Goal: Task Accomplishment & Management: Use online tool/utility

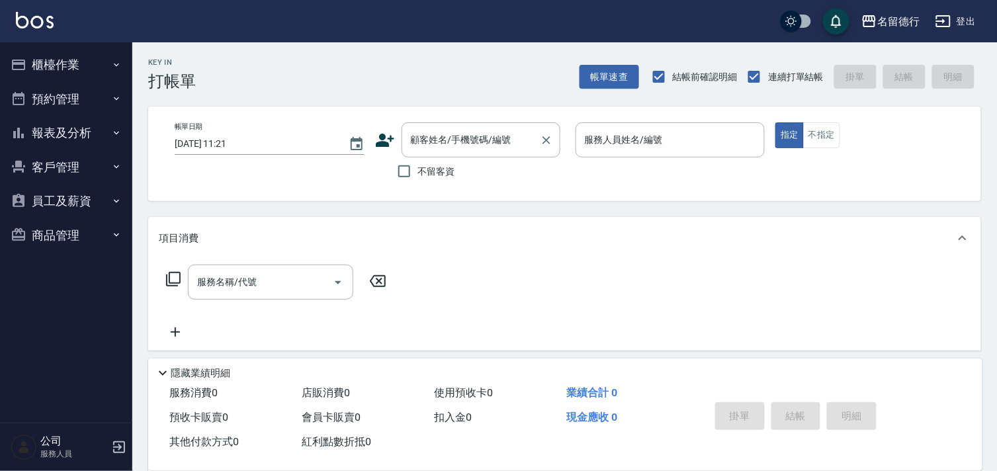
click at [438, 136] on div "顧客姓名/手機號碼/編號 顧客姓名/手機號碼/編號" at bounding box center [480, 139] width 159 height 35
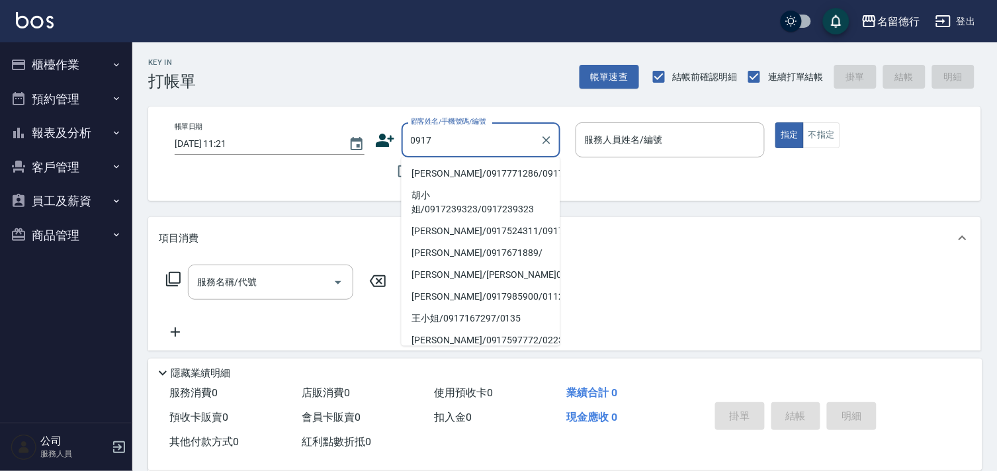
click at [454, 183] on li "[PERSON_NAME]/0917771286/0917771286" at bounding box center [480, 174] width 159 height 22
type input "[PERSON_NAME]/0917771286/0917771286"
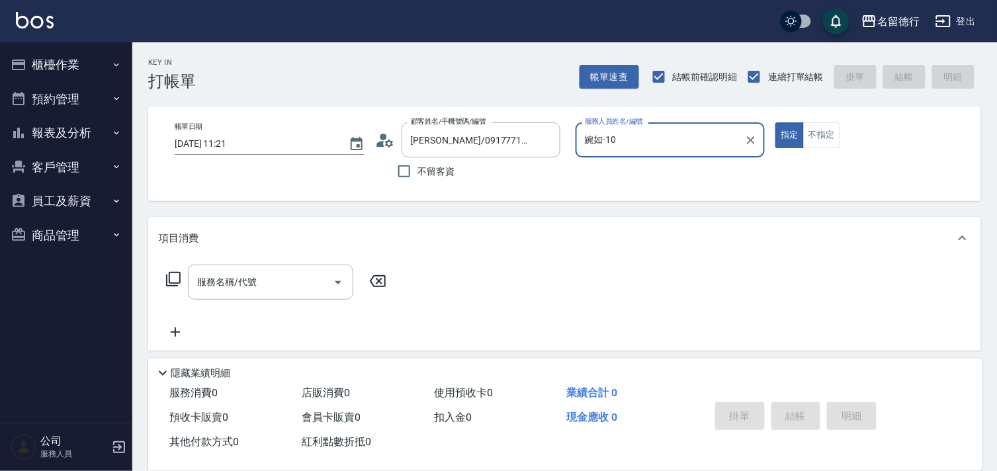
type input "婉如-10"
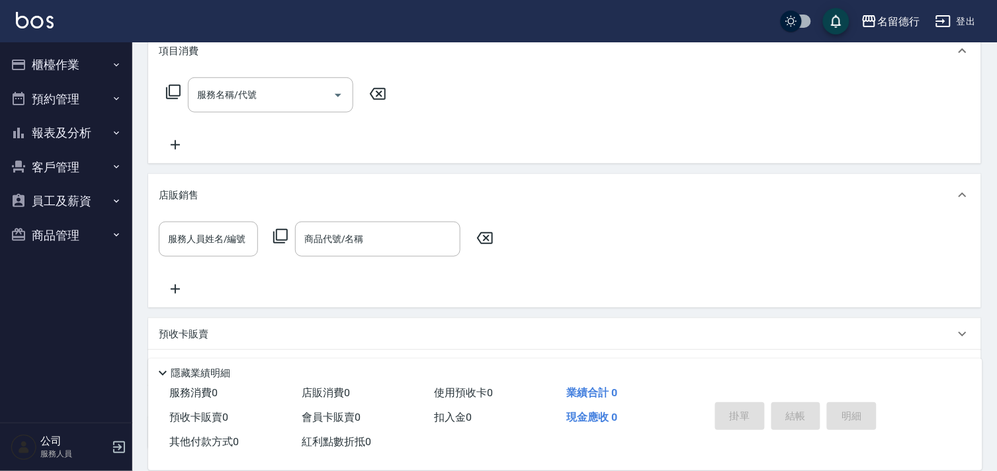
scroll to position [290, 0]
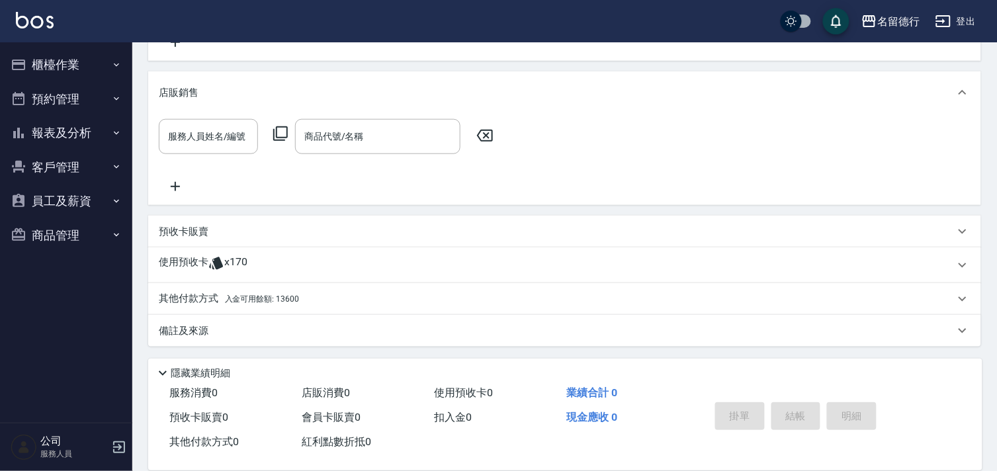
click at [192, 267] on p "使用預收卡" at bounding box center [184, 265] width 50 height 20
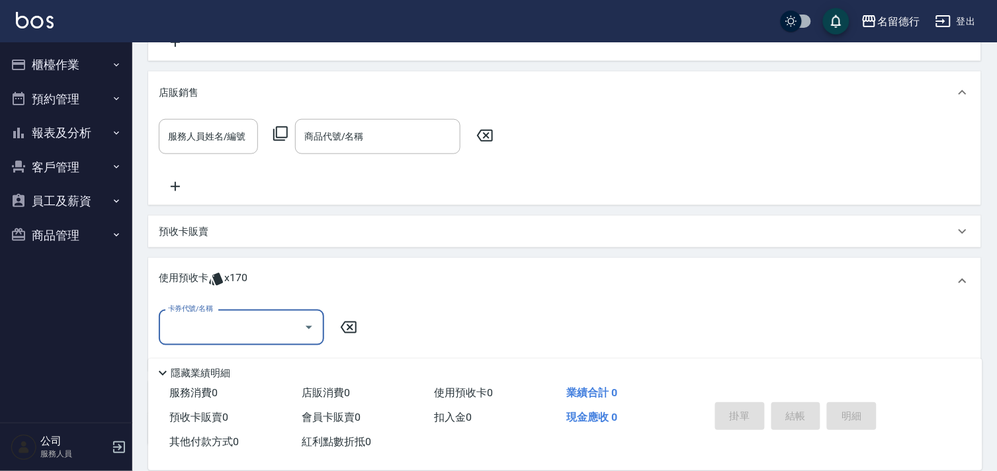
scroll to position [0, 0]
click at [200, 325] on input "卡券代號/名稱" at bounding box center [232, 326] width 134 height 23
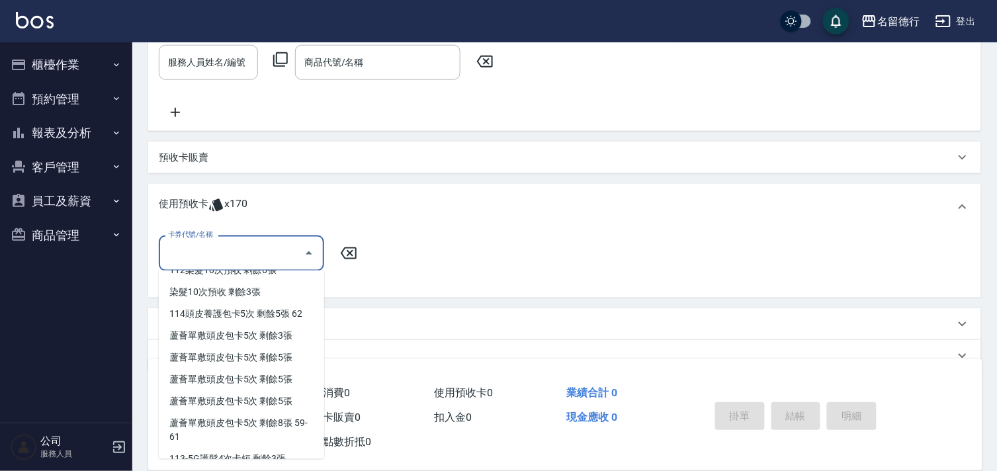
scroll to position [270, 0]
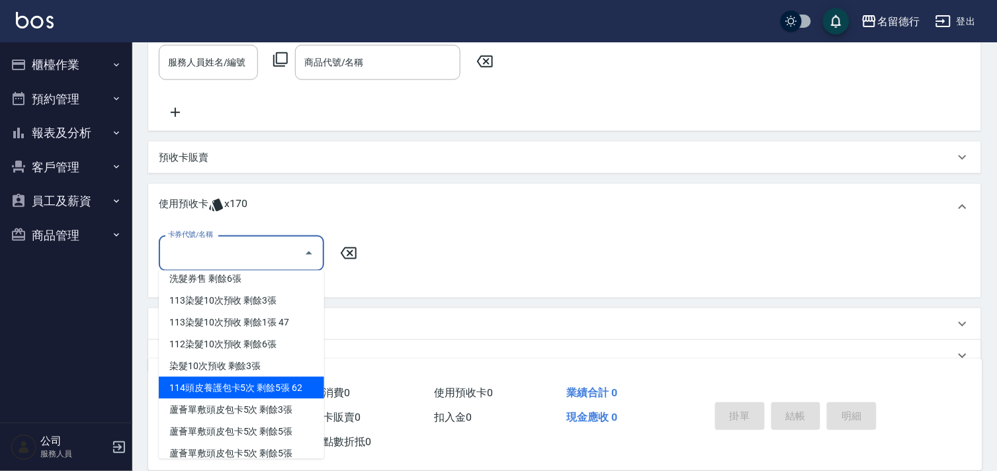
click at [196, 384] on div "114頭皮養護包卡5次 剩餘5張 62" at bounding box center [241, 388] width 165 height 22
type input "114頭皮養護包卡5次 62"
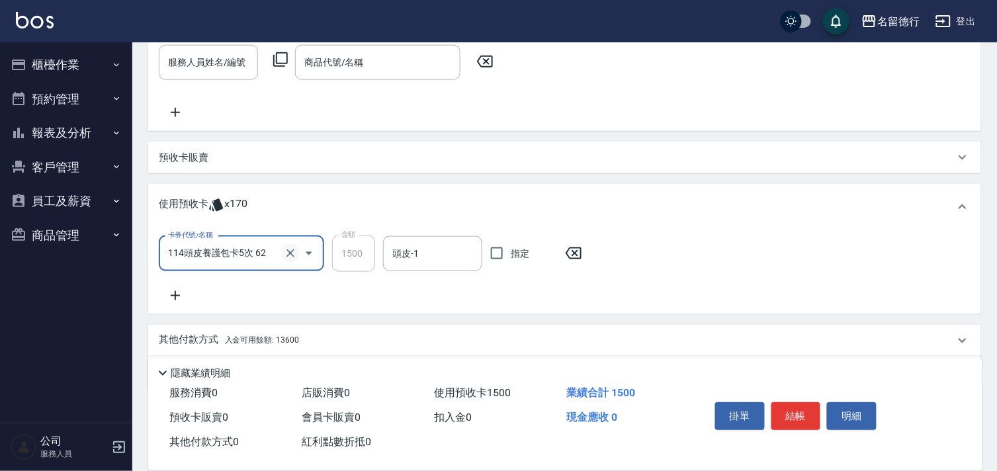
click at [288, 252] on icon "Clear" at bounding box center [290, 254] width 8 height 8
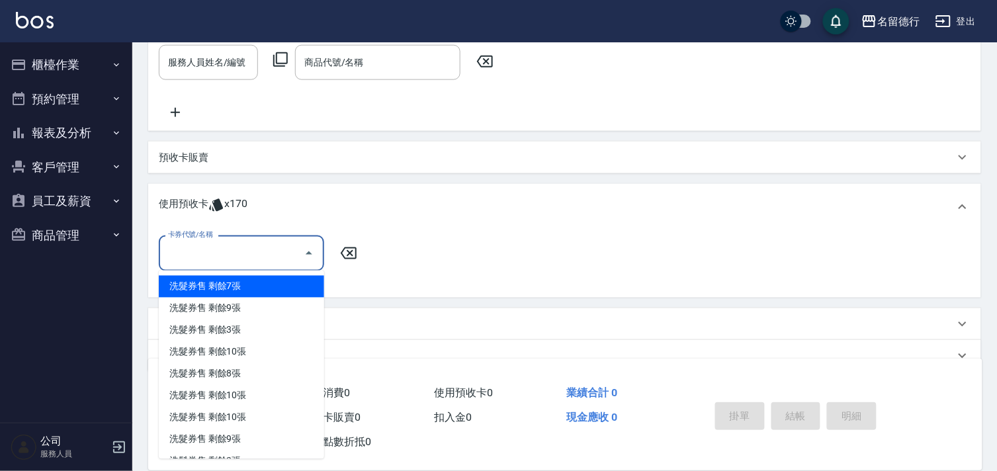
click at [216, 259] on input "卡券代號/名稱" at bounding box center [232, 252] width 134 height 23
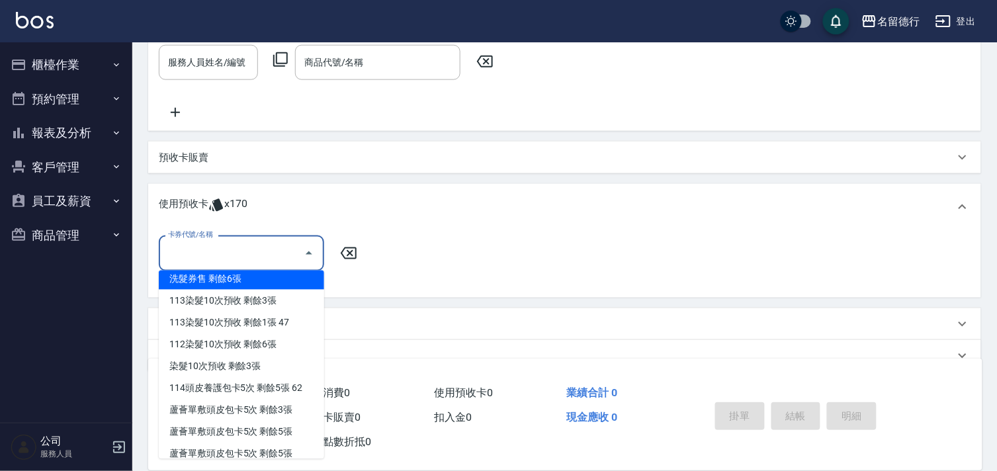
click at [203, 274] on div "洗髮券售 剩餘6張" at bounding box center [241, 279] width 165 height 22
type input "洗髮券售"
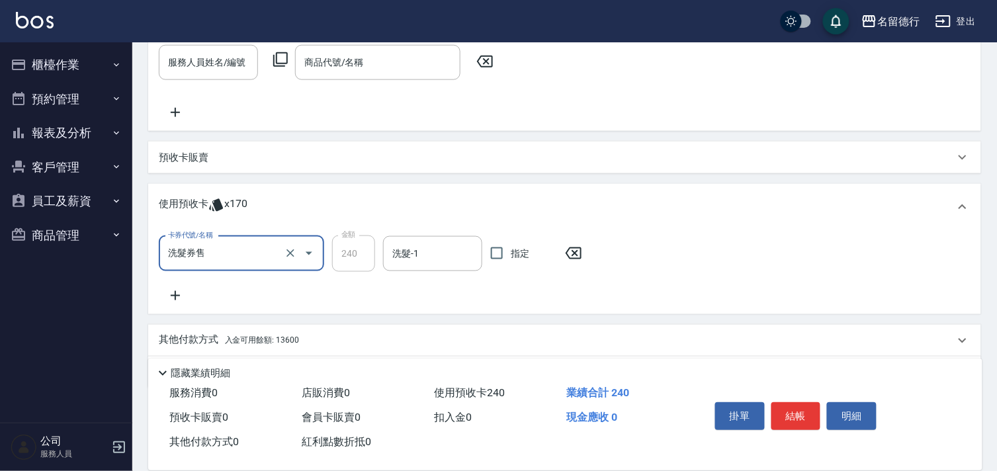
click at [175, 292] on icon at bounding box center [175, 295] width 9 height 9
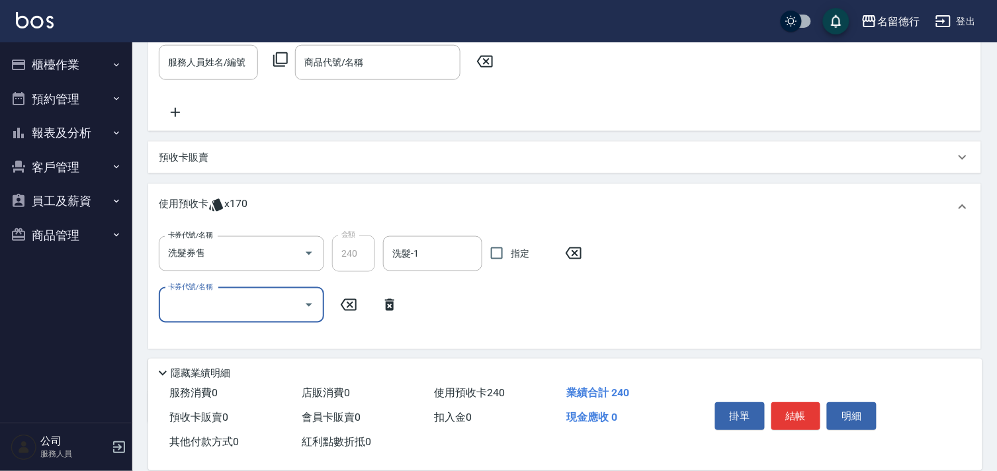
click at [175, 300] on input "卡券代號/名稱" at bounding box center [232, 305] width 134 height 23
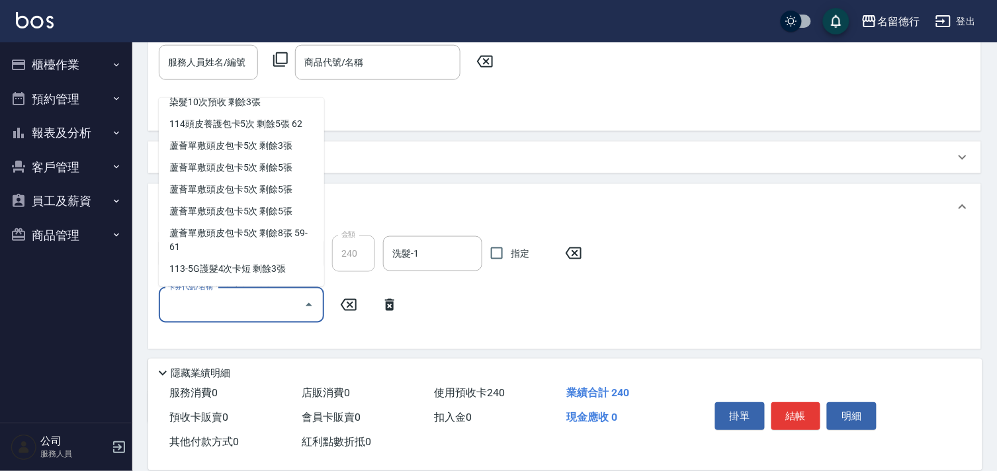
scroll to position [367, 0]
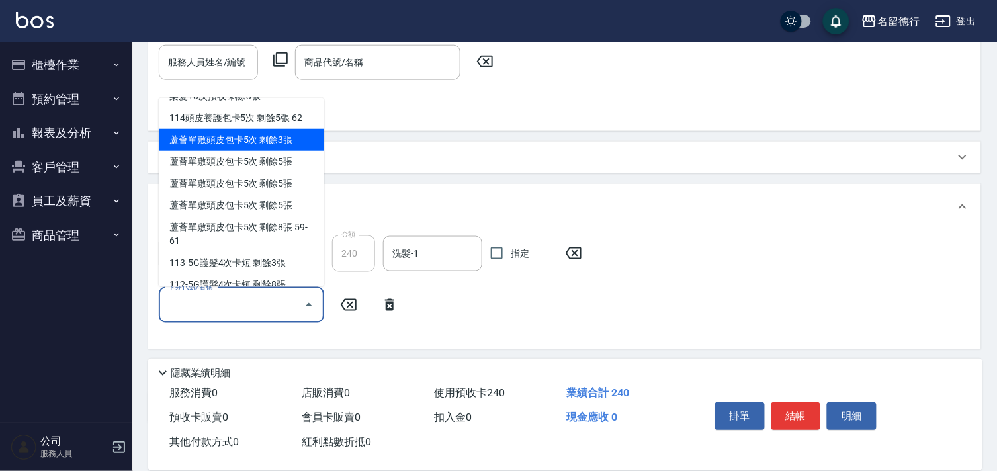
click at [195, 138] on div "蘆薈單敷頭皮包卡5次 剩餘3張" at bounding box center [241, 140] width 165 height 22
type input "蘆薈單敷頭皮包卡5次"
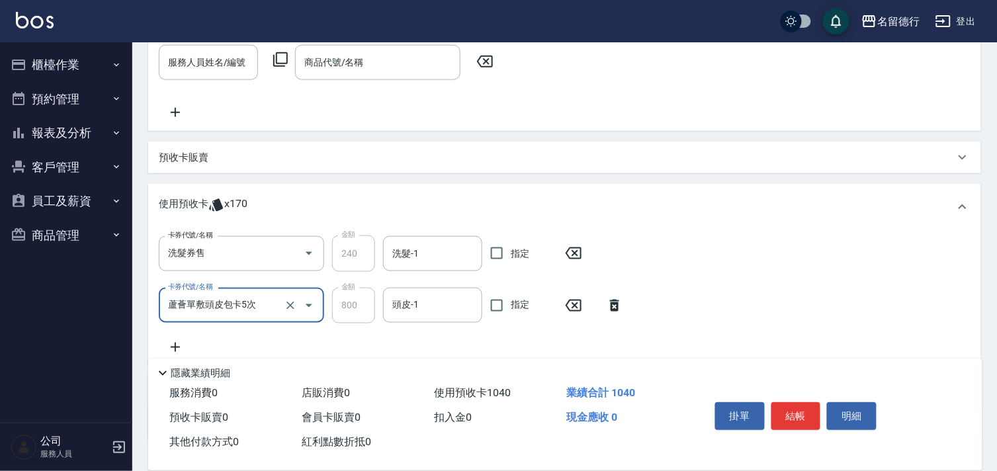
click at [176, 341] on icon at bounding box center [175, 347] width 33 height 16
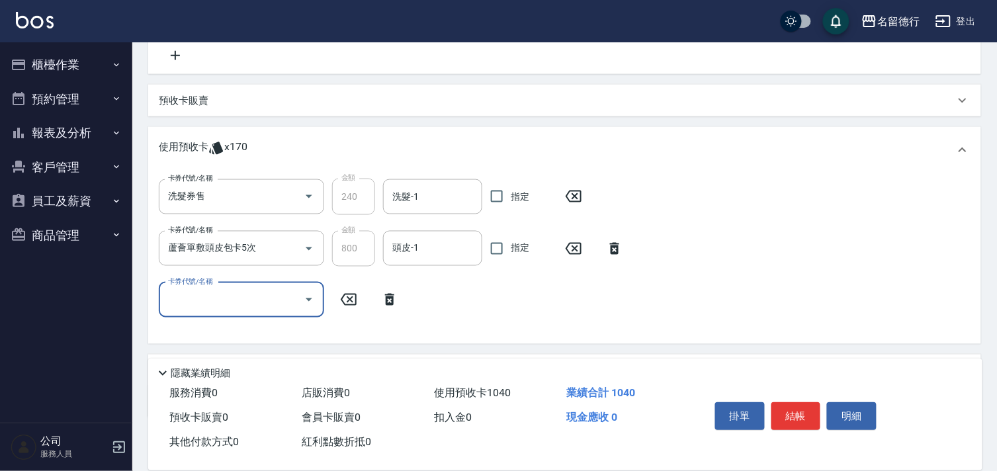
scroll to position [437, 0]
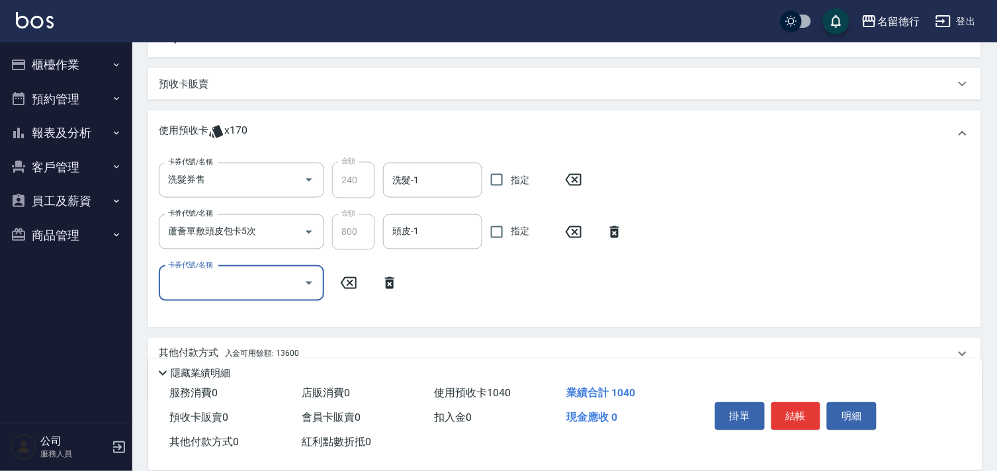
click at [172, 286] on input "卡券代號/名稱" at bounding box center [232, 283] width 134 height 23
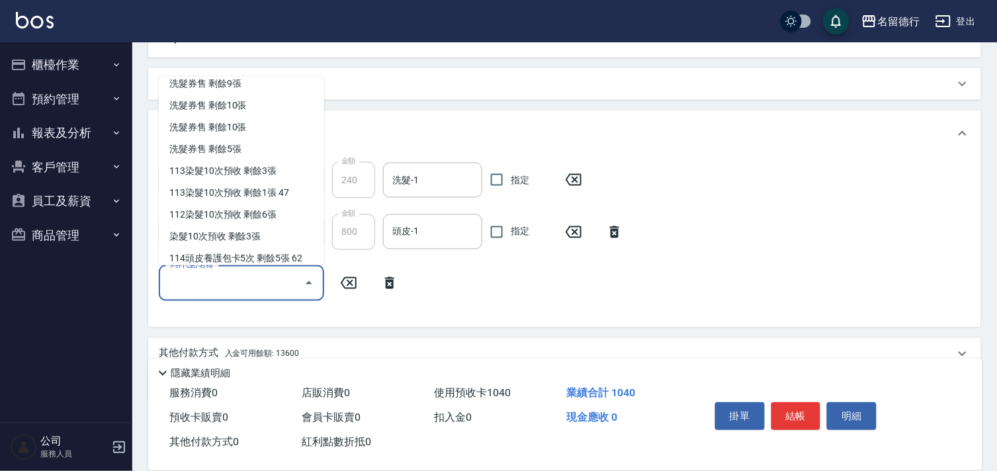
scroll to position [220, 0]
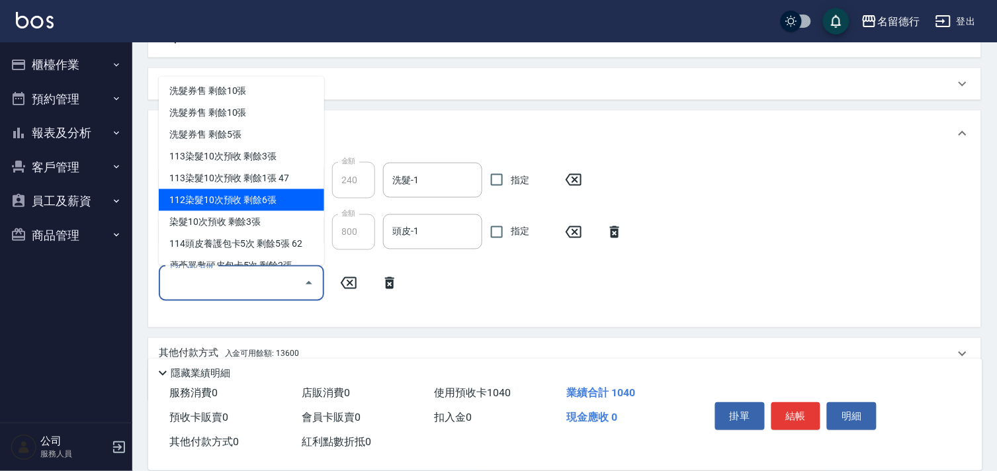
click at [184, 196] on div "112染髮10次預收 剩餘6張" at bounding box center [241, 200] width 165 height 22
type input "112染髮10次預收"
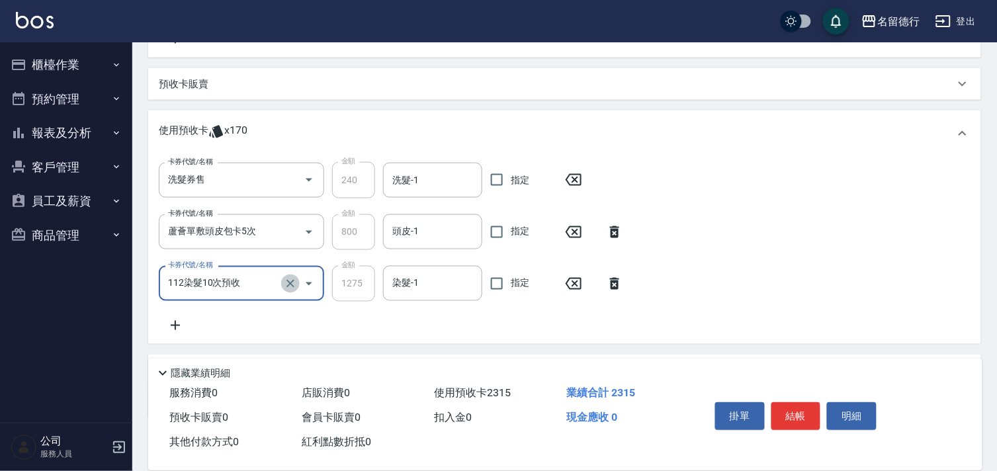
click at [288, 280] on icon "Clear" at bounding box center [290, 283] width 13 height 13
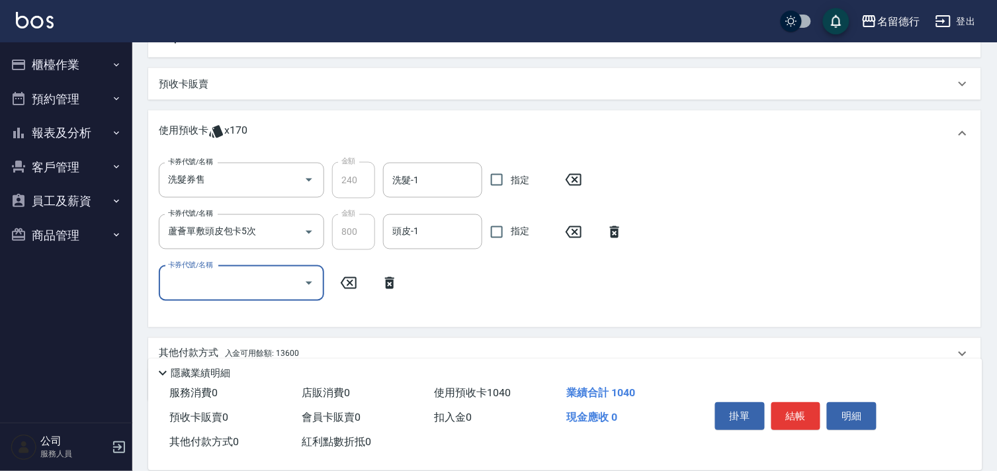
click at [206, 285] on input "卡券代號/名稱" at bounding box center [232, 283] width 134 height 23
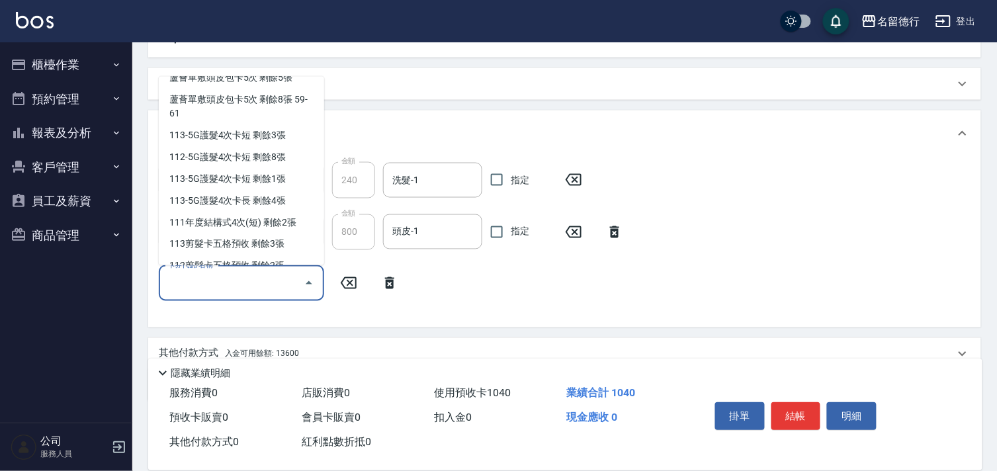
scroll to position [491, 0]
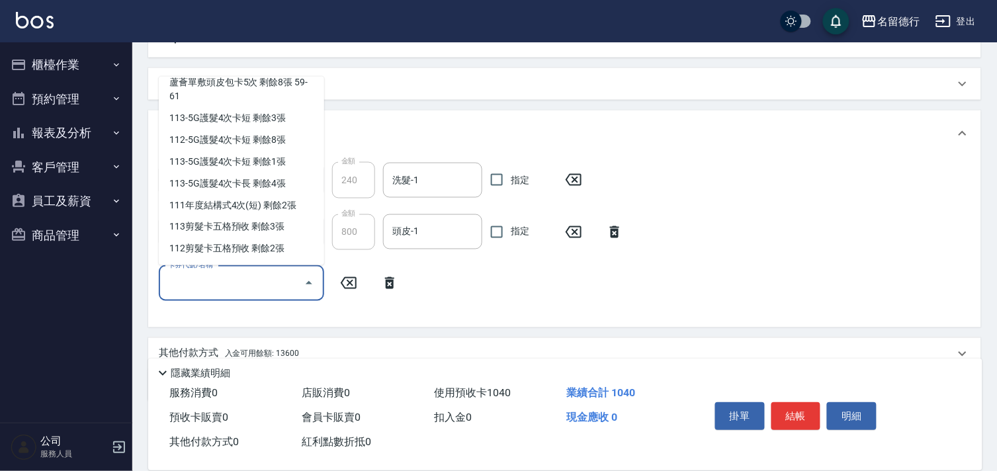
click at [192, 200] on div "111年度結構式4次(短) 剩餘2張" at bounding box center [241, 205] width 165 height 22
type input "111年度結構式4次(短)"
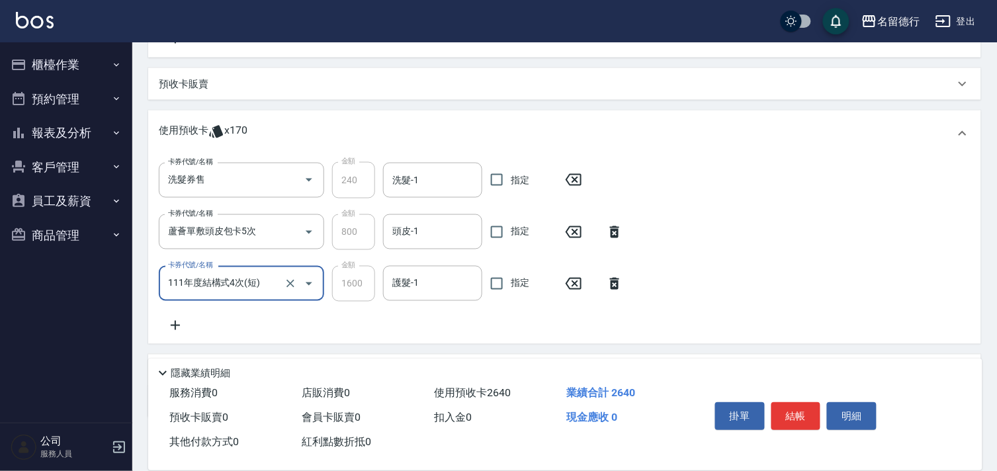
click at [173, 322] on icon at bounding box center [175, 325] width 33 height 16
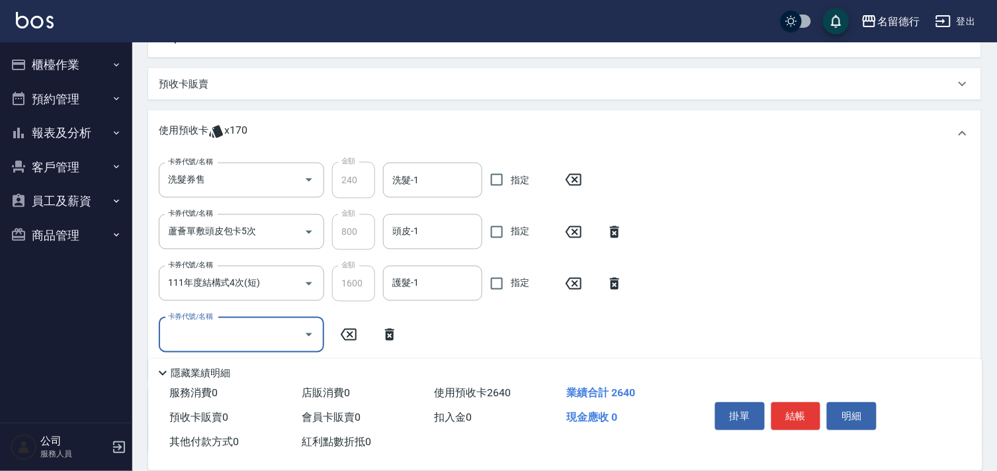
click at [181, 334] on input "卡券代號/名稱" at bounding box center [232, 334] width 134 height 23
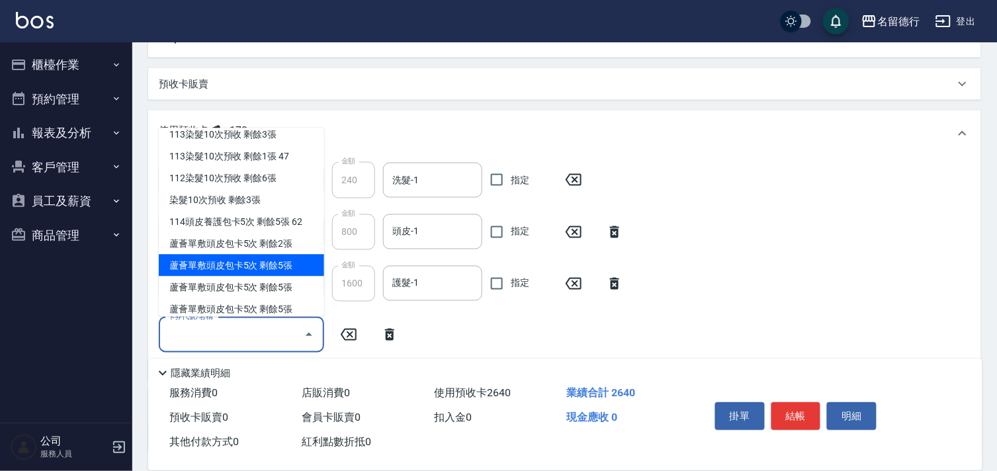
scroll to position [367, 0]
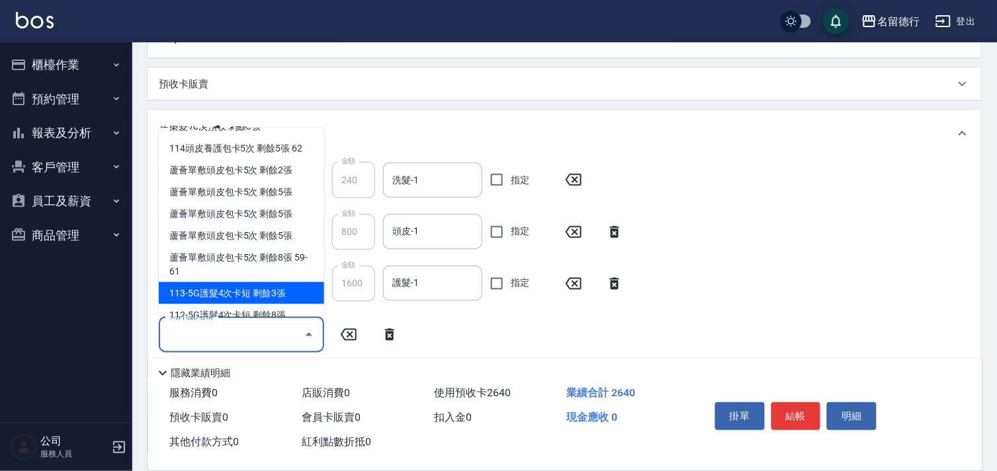
click at [226, 286] on div "113-5G護髮4次卡短 剩餘3張" at bounding box center [241, 293] width 165 height 22
type input "113-5G護髮4次卡短"
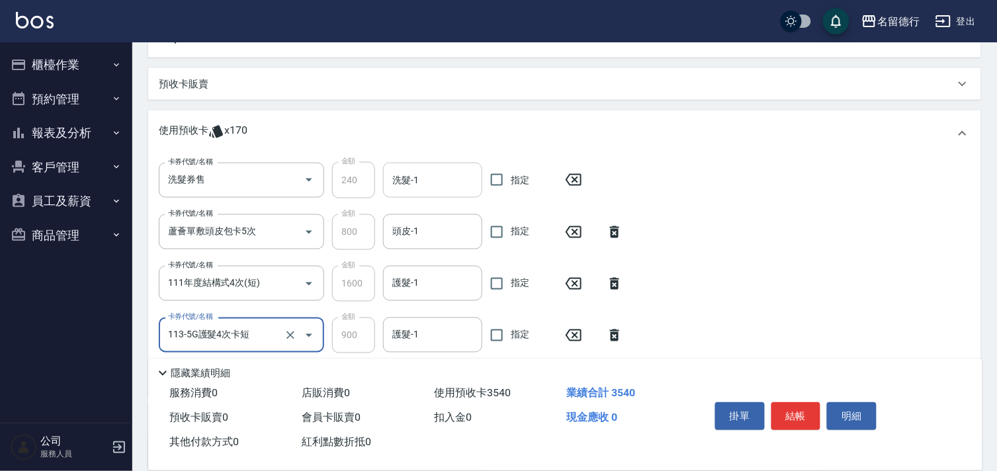
click at [393, 188] on input "洗髮-1" at bounding box center [432, 180] width 87 height 23
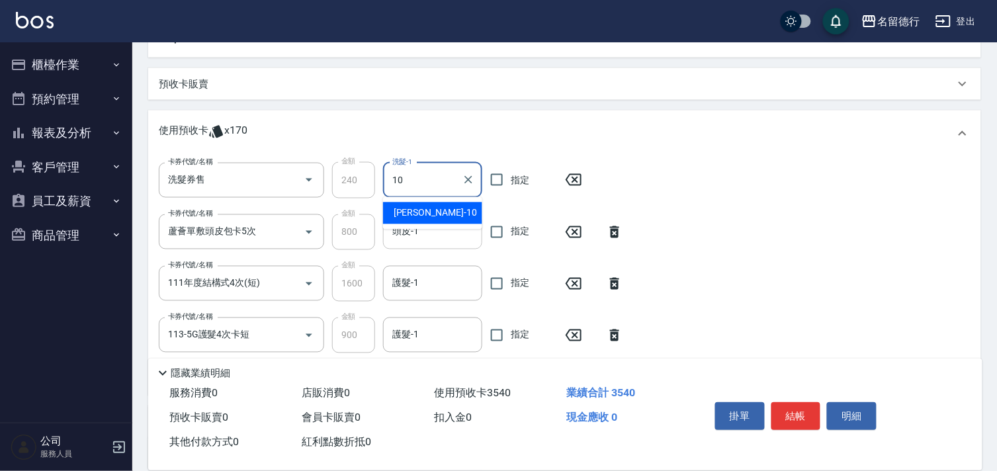
type input "婉如-10"
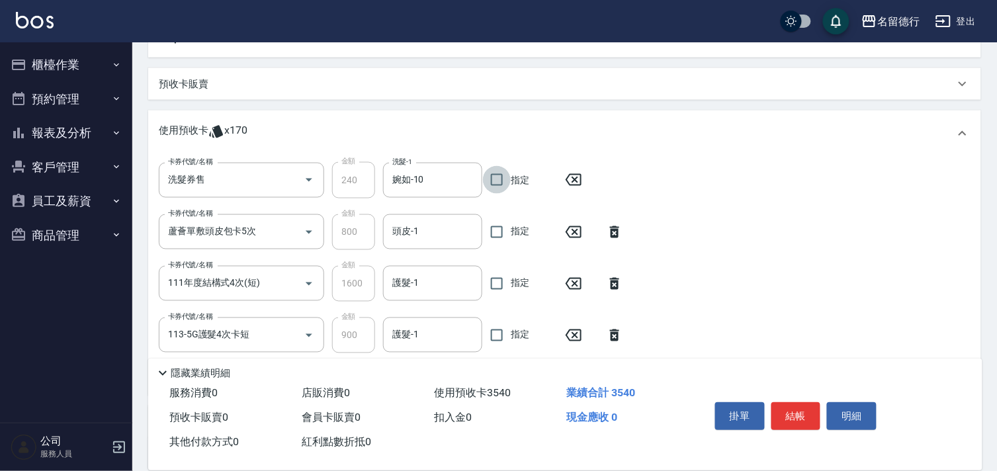
click at [415, 230] on div "頭皮-1 頭皮-1" at bounding box center [432, 231] width 99 height 35
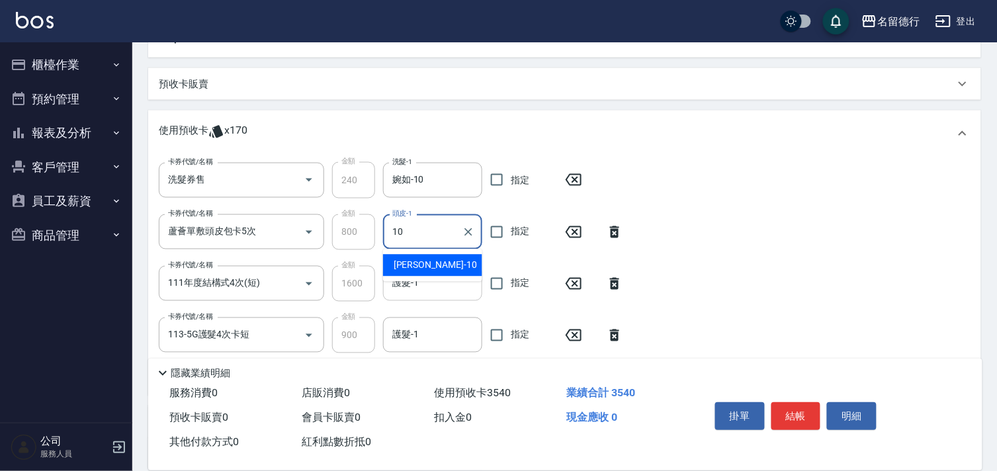
type input "婉如-10"
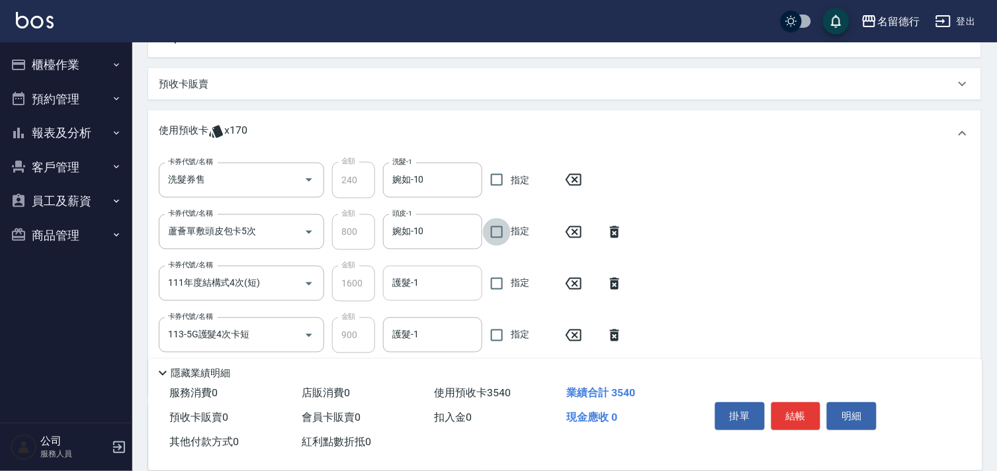
click at [412, 279] on div "護髮-1 護髮-1" at bounding box center [432, 283] width 99 height 35
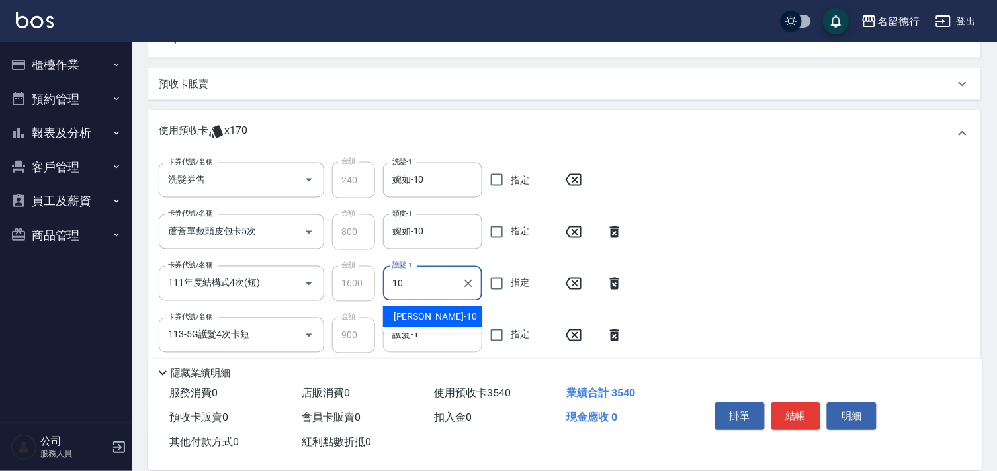
type input "婉如-10"
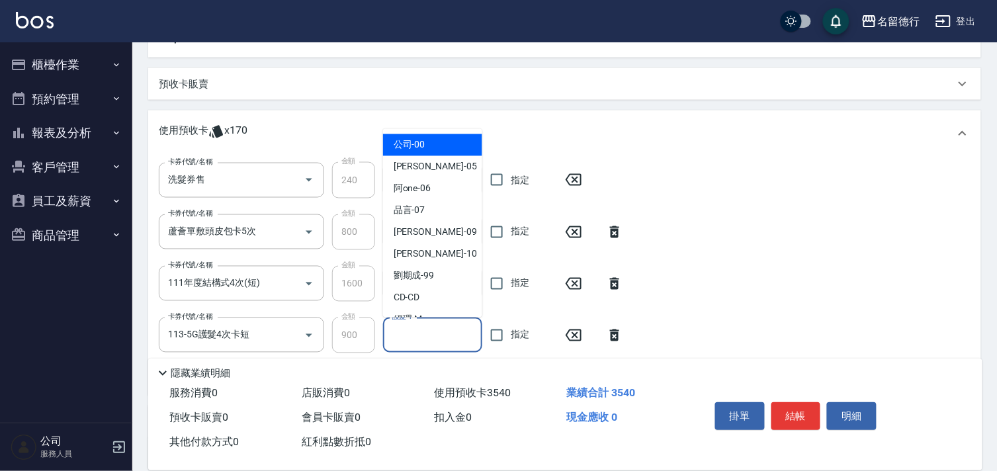
click at [401, 328] on div "護髮-1 護髮-1" at bounding box center [432, 334] width 99 height 35
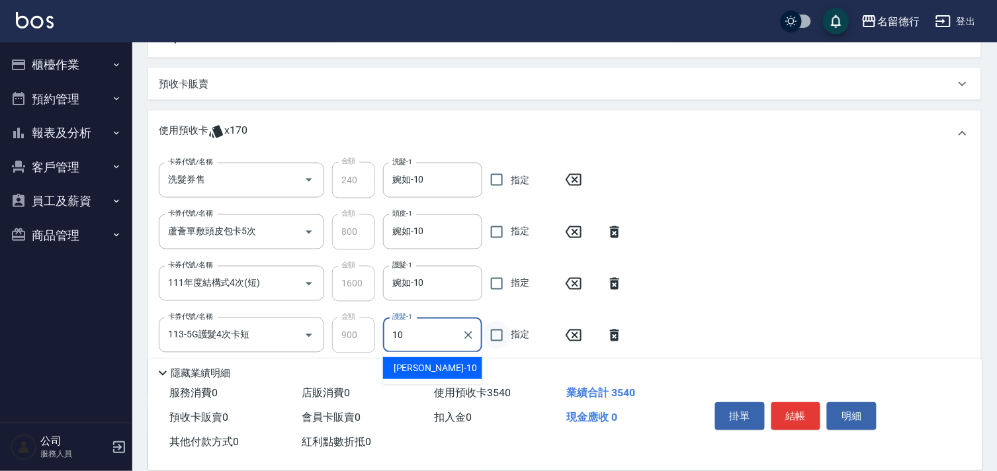
type input "婉如-10"
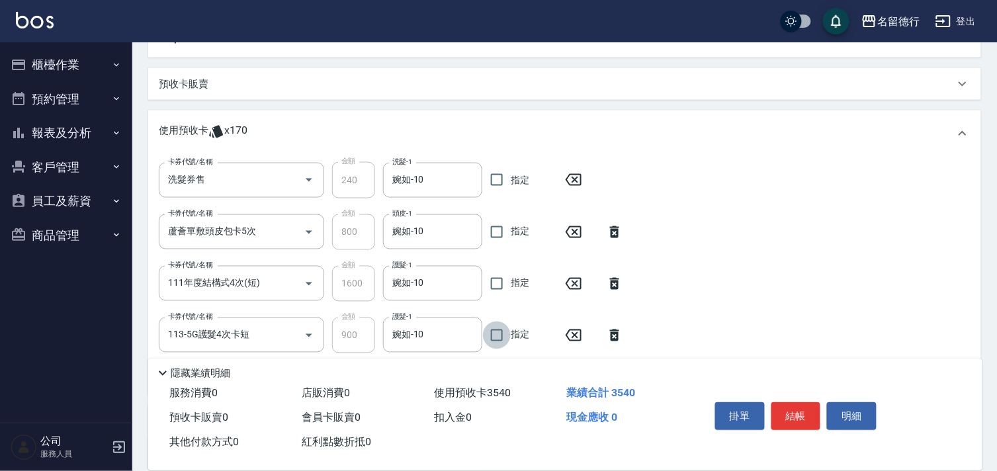
click at [497, 334] on input "指定" at bounding box center [497, 335] width 28 height 28
checkbox input "true"
click at [499, 282] on input "指定" at bounding box center [497, 284] width 28 height 28
checkbox input "true"
click at [498, 226] on input "指定" at bounding box center [497, 232] width 28 height 28
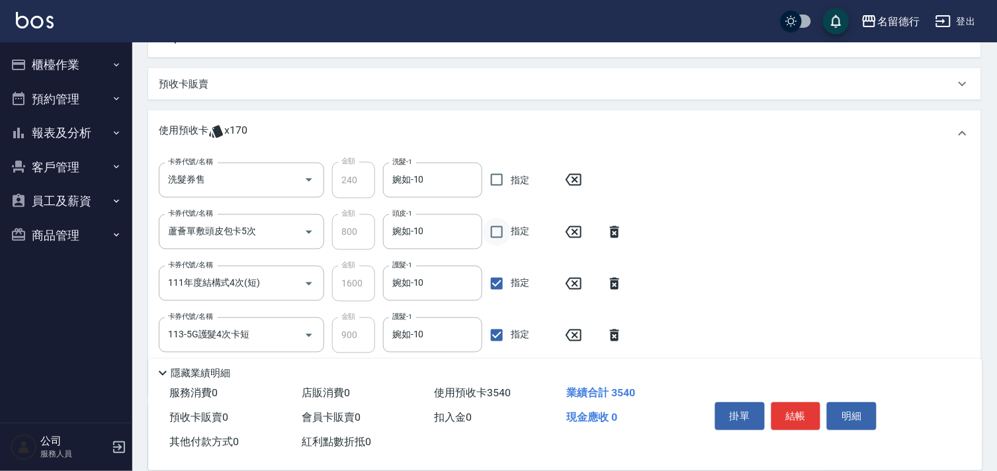
checkbox input "true"
click at [493, 182] on input "指定" at bounding box center [497, 180] width 28 height 28
checkbox input "true"
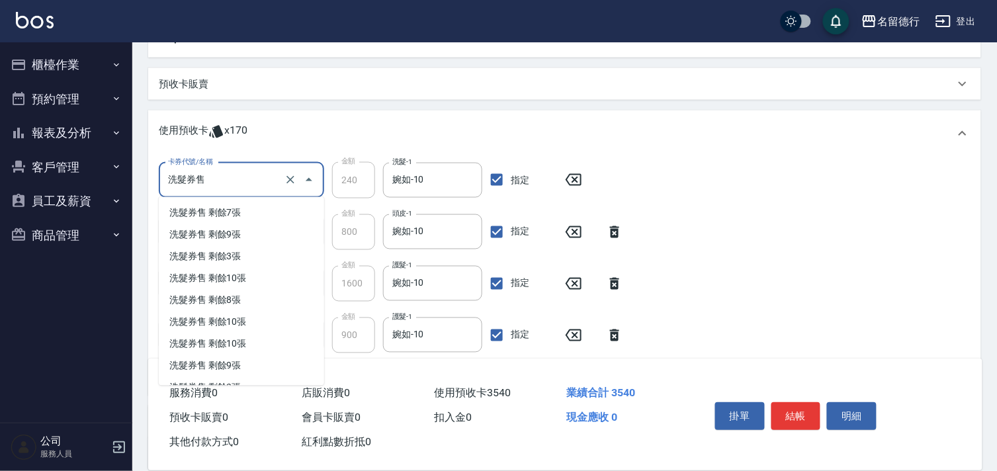
click at [231, 182] on input "洗髮券售" at bounding box center [223, 180] width 116 height 23
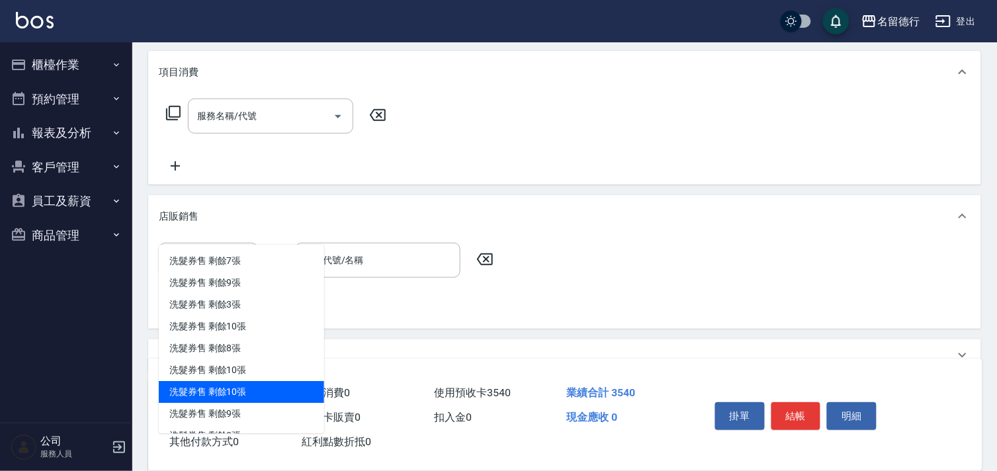
scroll to position [143, 0]
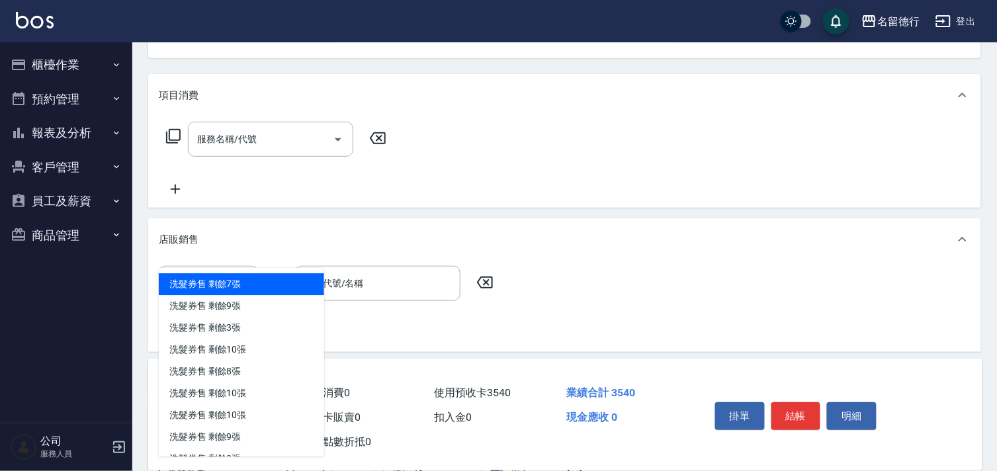
click at [214, 288] on div "洗髮券售 剩餘7張" at bounding box center [241, 285] width 165 height 22
type input "300"
checkbox input "false"
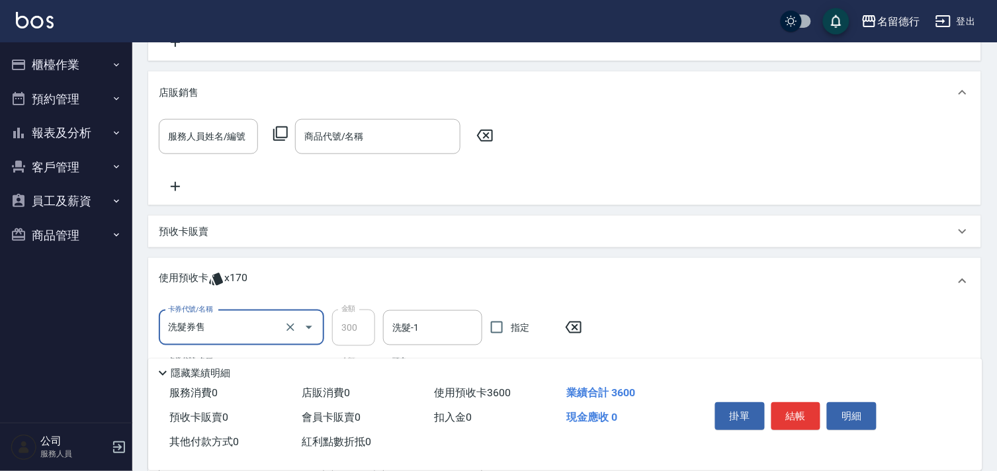
scroll to position [364, 0]
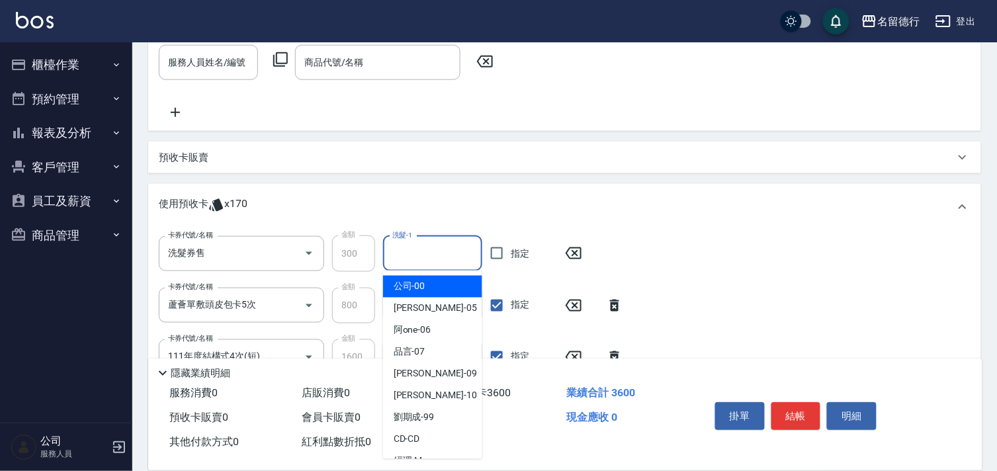
click at [407, 253] on div "洗髮-1 洗髮-1" at bounding box center [432, 253] width 99 height 35
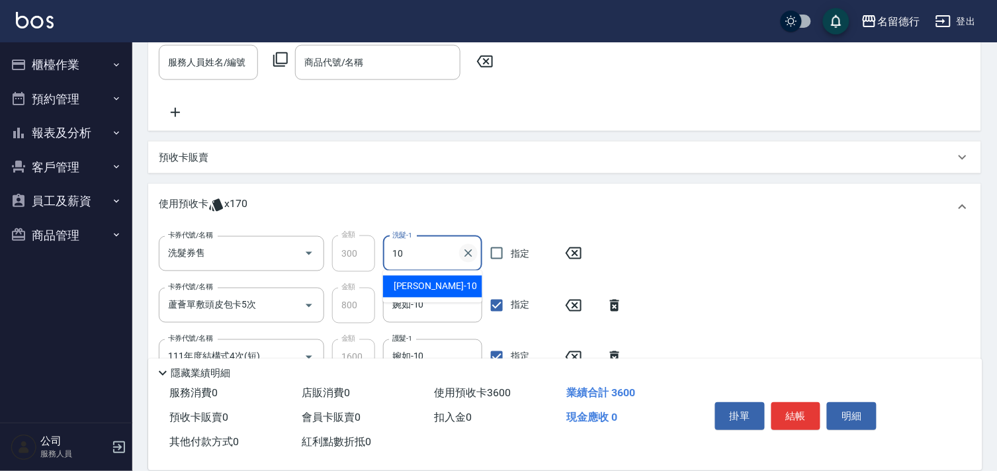
type input "婉如-10"
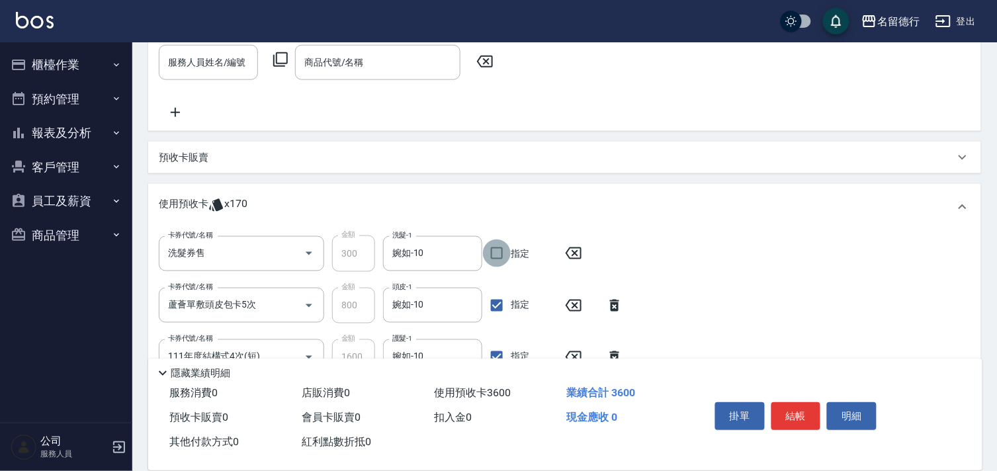
click at [501, 255] on input "指定" at bounding box center [497, 253] width 28 height 28
checkbox input "true"
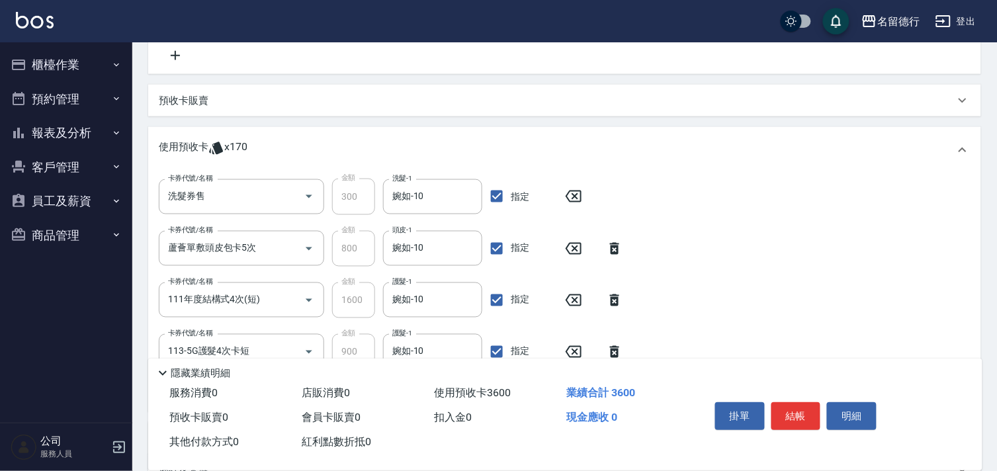
scroll to position [437, 0]
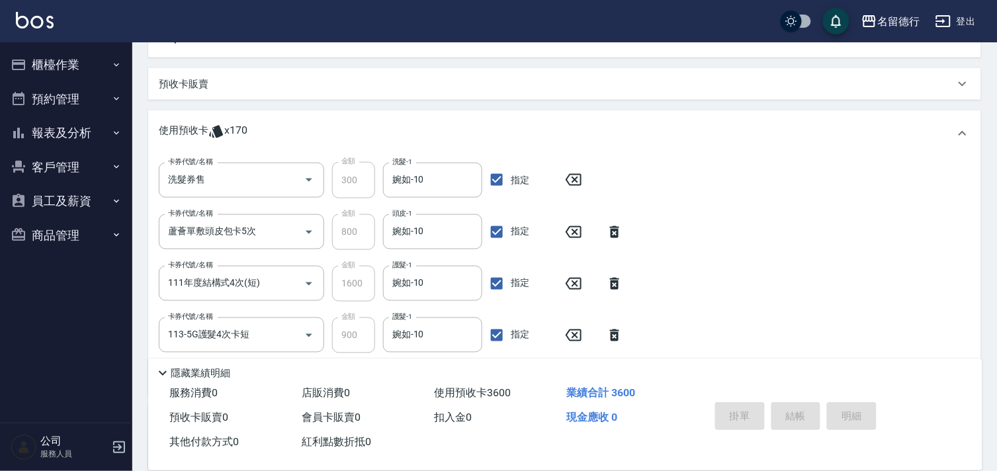
type input "[DATE] 16:28"
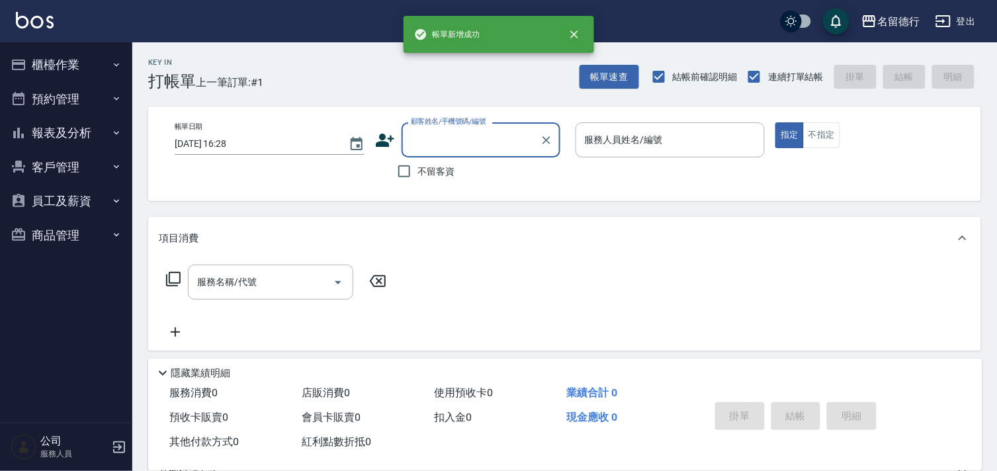
scroll to position [0, 0]
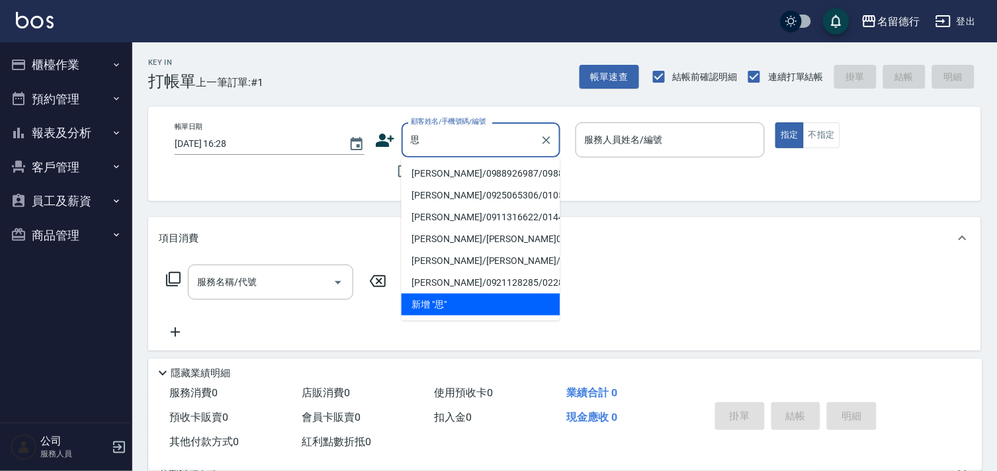
click at [446, 176] on li "[PERSON_NAME]/0988926987/0988926987" at bounding box center [480, 174] width 159 height 22
type input "[PERSON_NAME]/0988926987/0988926987"
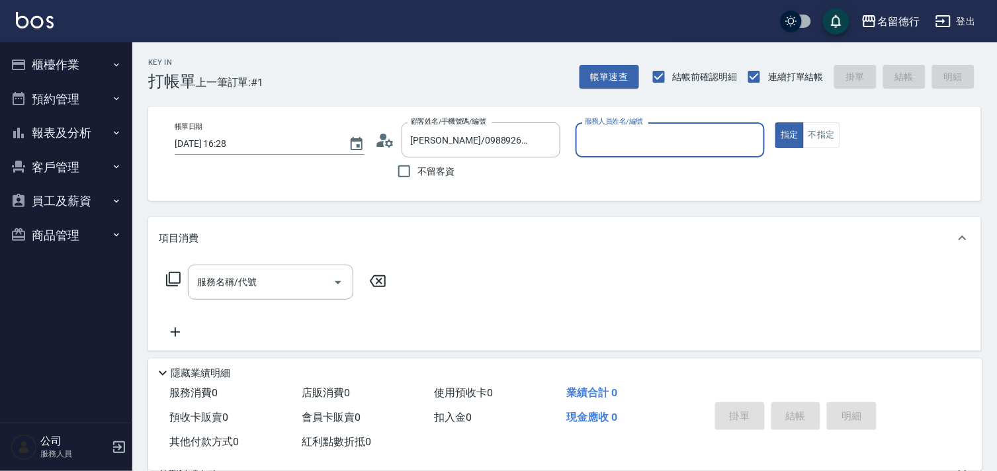
type input "婉如-10"
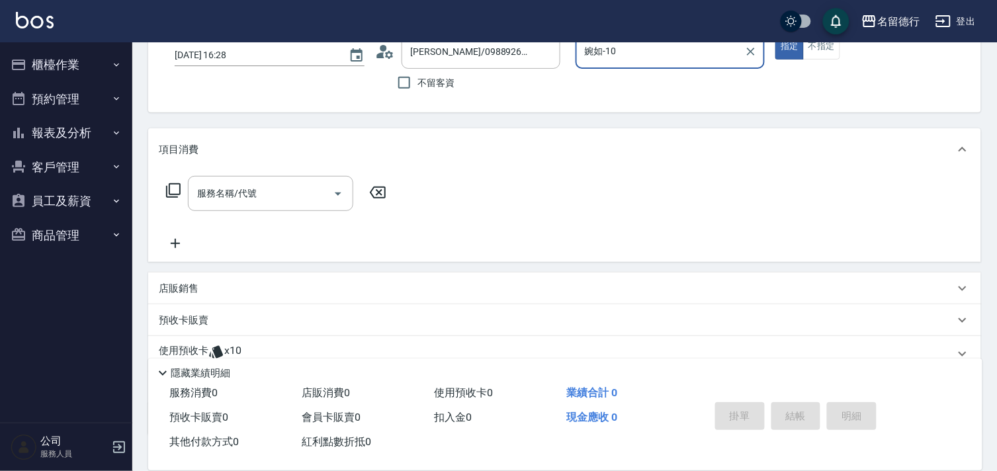
scroll to position [177, 0]
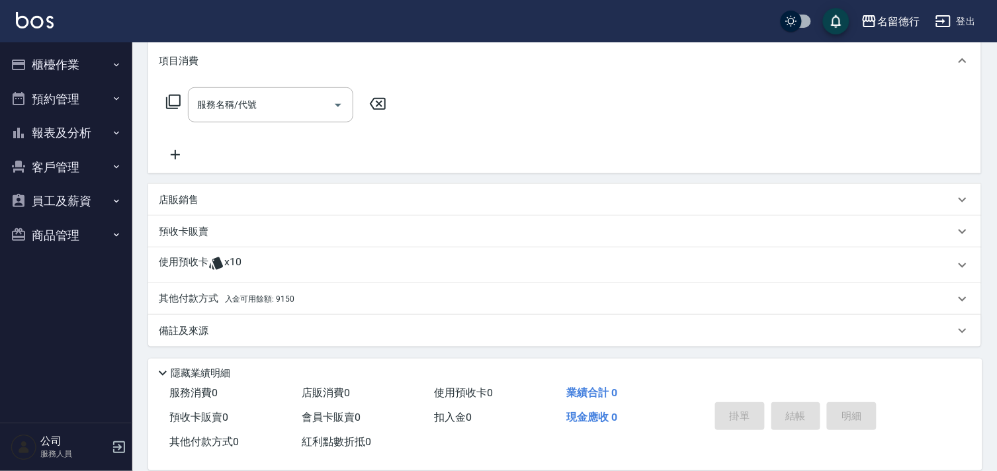
click at [181, 265] on p "使用預收卡" at bounding box center [184, 265] width 50 height 20
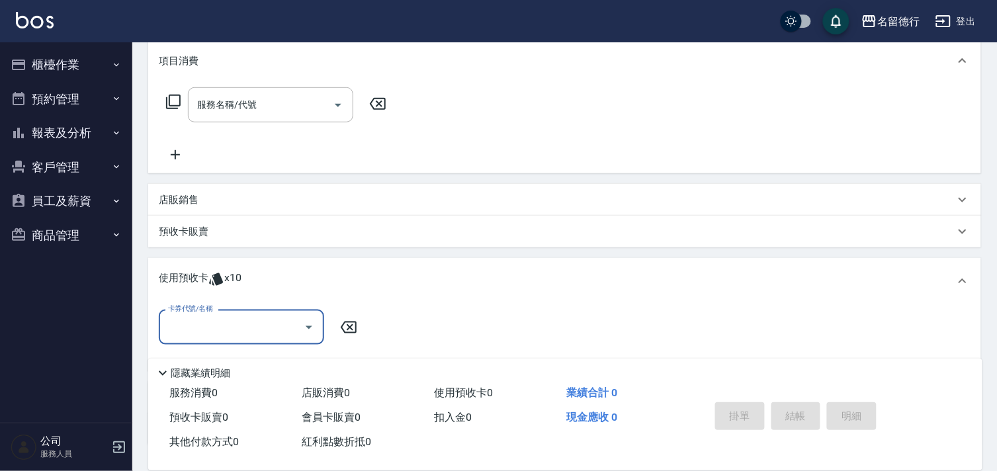
scroll to position [0, 0]
click at [182, 319] on input "卡券代號/名稱" at bounding box center [232, 326] width 134 height 23
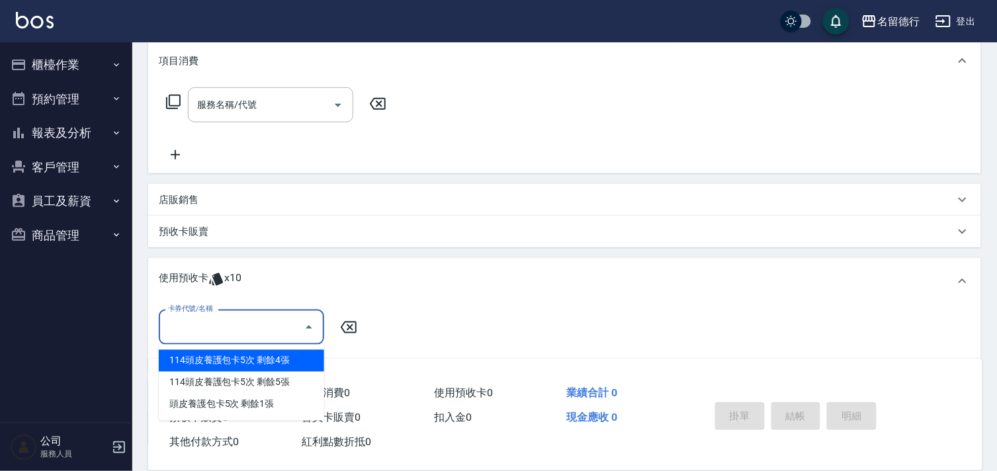
click at [200, 360] on div "114頭皮養護包卡5次 剩餘4張" at bounding box center [241, 361] width 165 height 22
type input "114頭皮養護包卡5次"
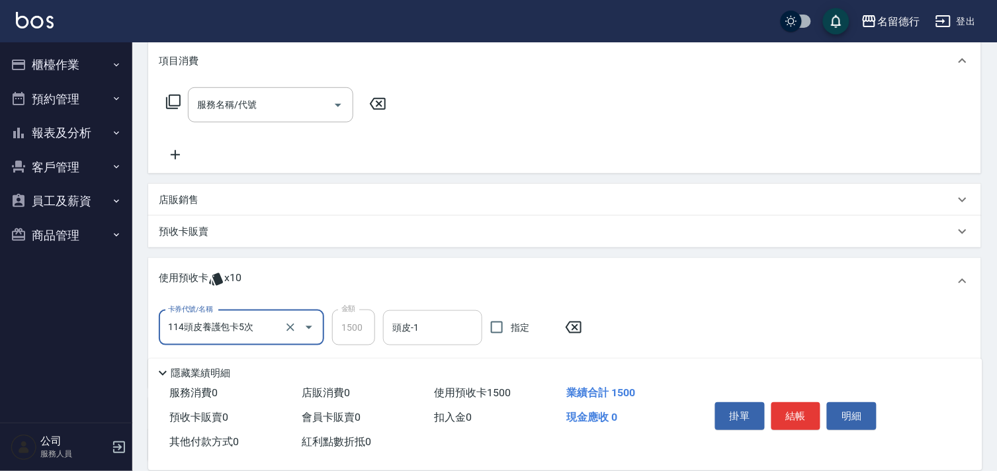
click at [413, 327] on div "頭皮-1 頭皮-1" at bounding box center [432, 327] width 99 height 35
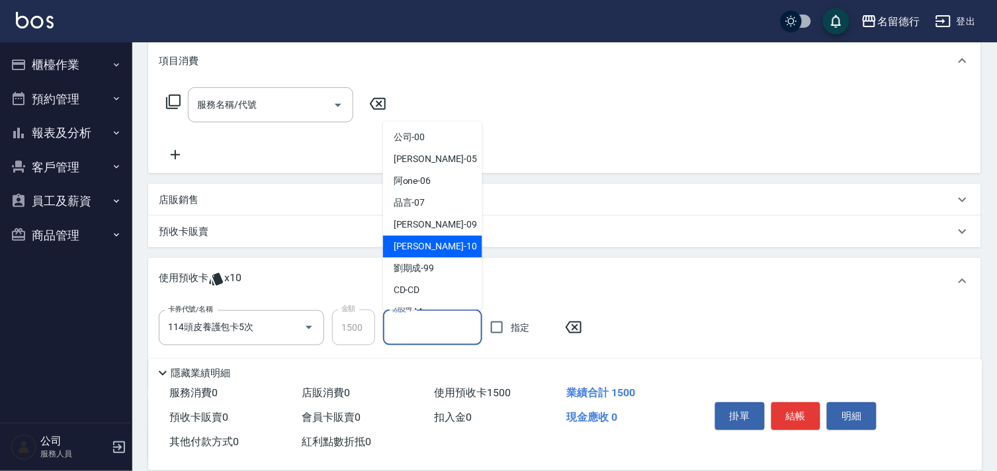
click at [410, 251] on span "婉如 -10" at bounding box center [434, 247] width 83 height 14
type input "婉如-10"
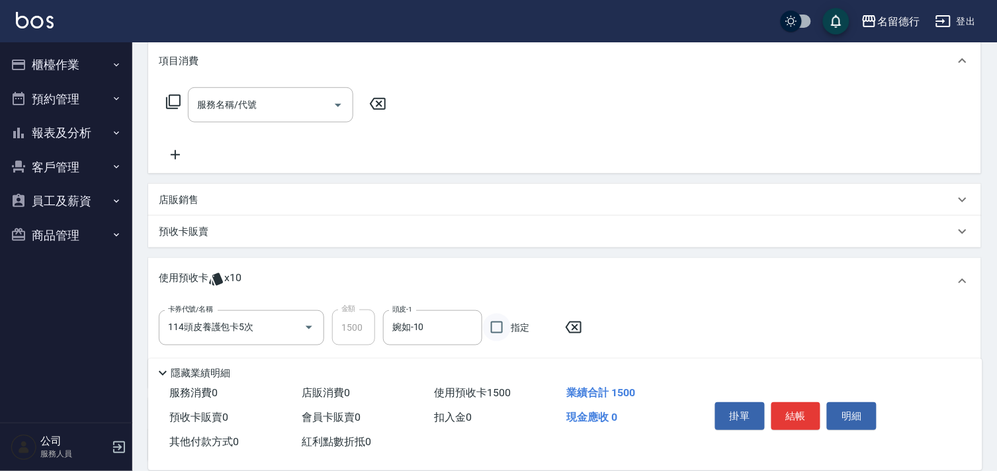
click at [493, 327] on input "指定" at bounding box center [497, 327] width 28 height 28
checkbox input "true"
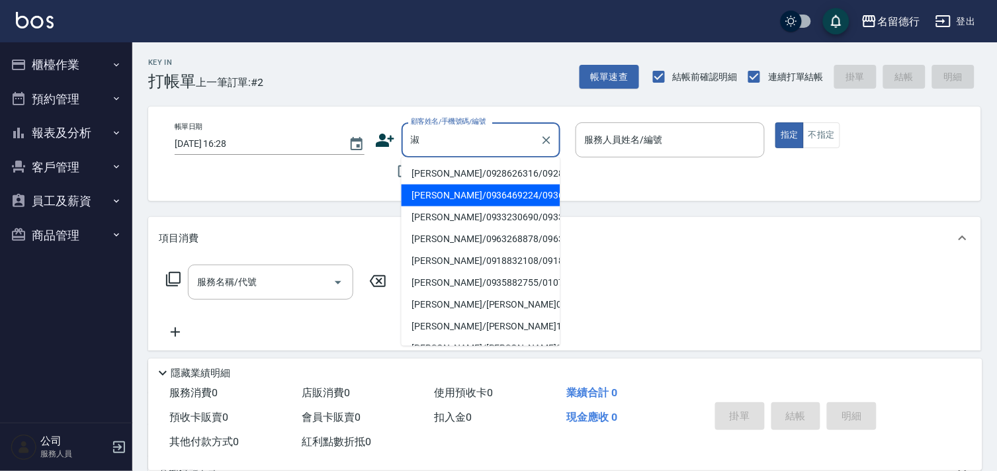
click at [433, 206] on li "[PERSON_NAME]/0936469224/0936469224" at bounding box center [480, 196] width 159 height 22
type input "[PERSON_NAME]/0936469224/0936469224"
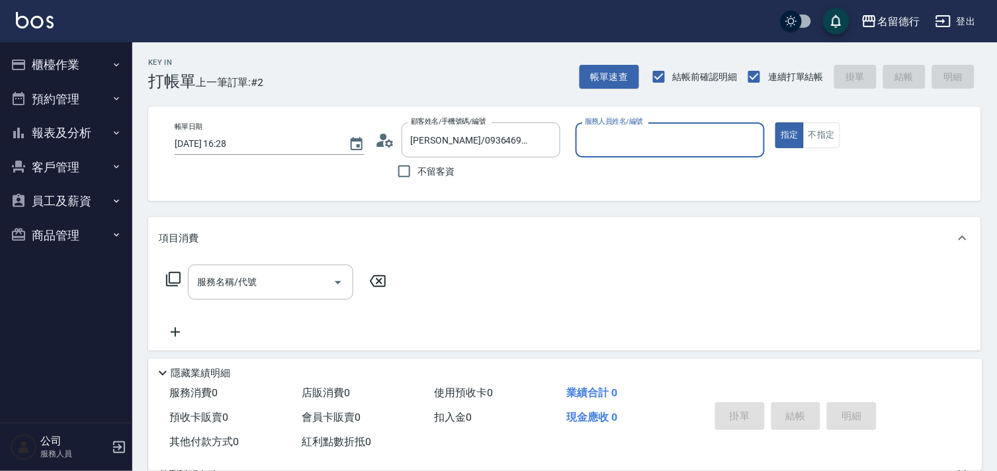
type input "婉如-10"
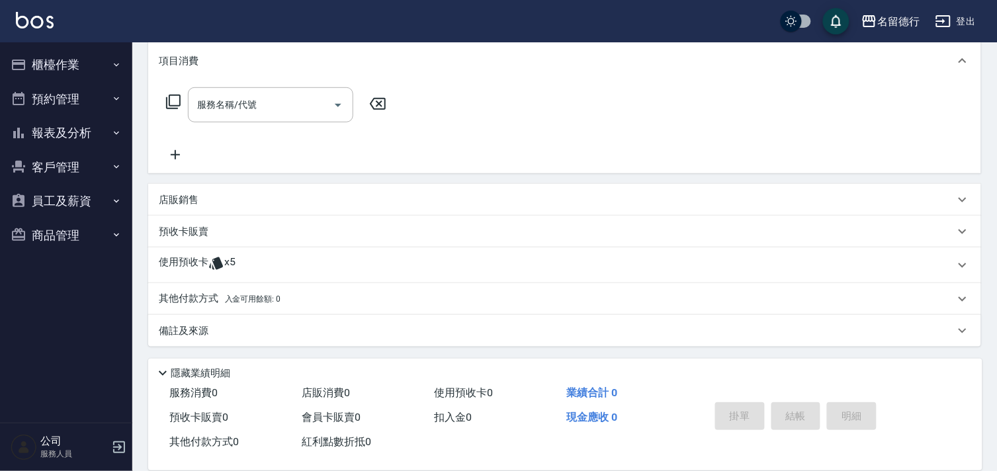
click at [209, 263] on icon at bounding box center [216, 263] width 16 height 16
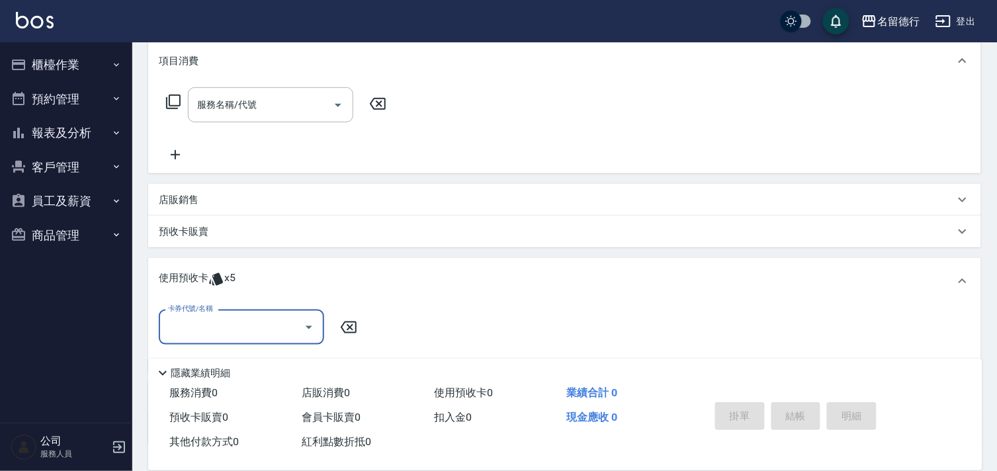
scroll to position [0, 0]
click at [206, 325] on input "卡券代號/名稱" at bounding box center [232, 326] width 134 height 23
click at [212, 360] on div "113染髮10次預收 剩餘5張" at bounding box center [241, 361] width 165 height 22
type input "113染髮10次預收"
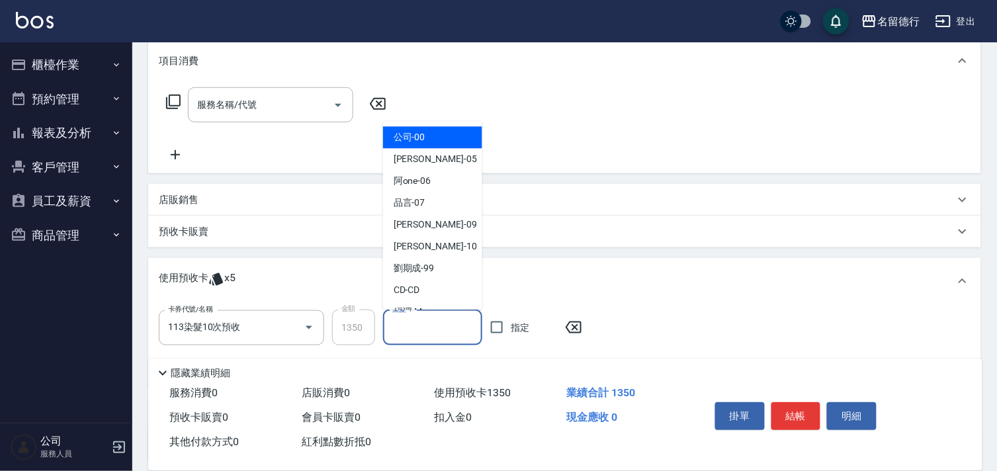
click at [404, 331] on div "染髮-1 染髮-1" at bounding box center [432, 327] width 99 height 35
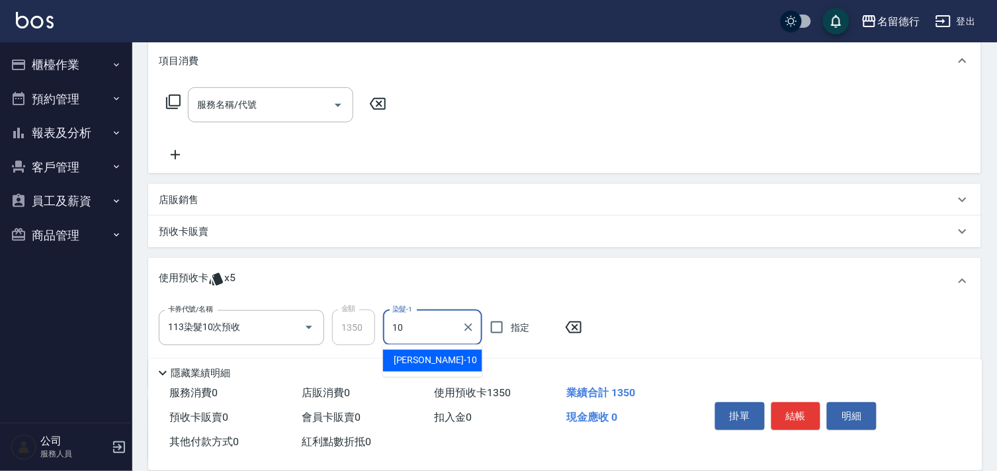
type input "婉如-10"
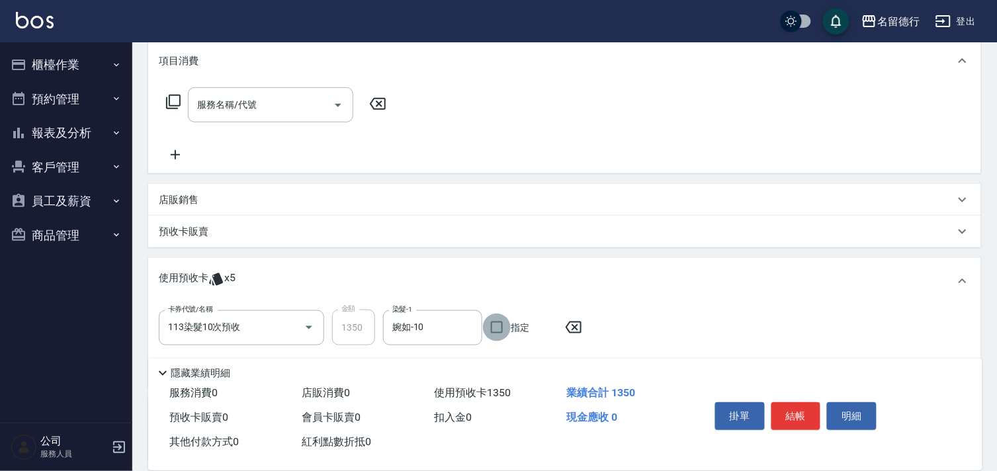
click at [492, 325] on input "指定" at bounding box center [497, 327] width 28 height 28
checkbox input "true"
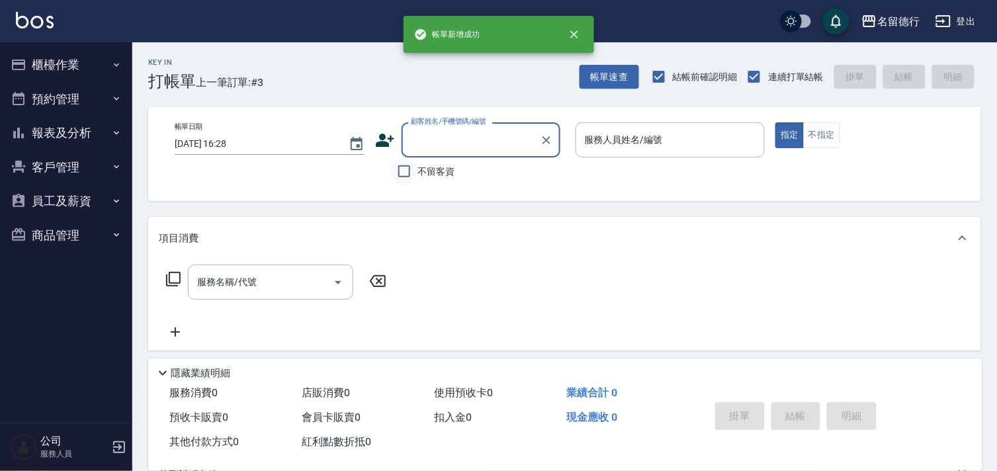
click at [403, 179] on input "不留客資" at bounding box center [404, 171] width 28 height 28
checkbox input "true"
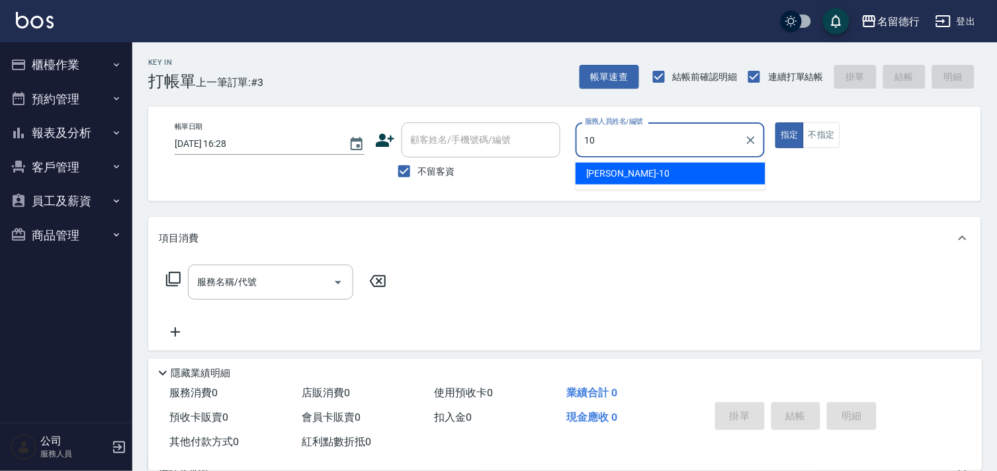
type input "婉如-10"
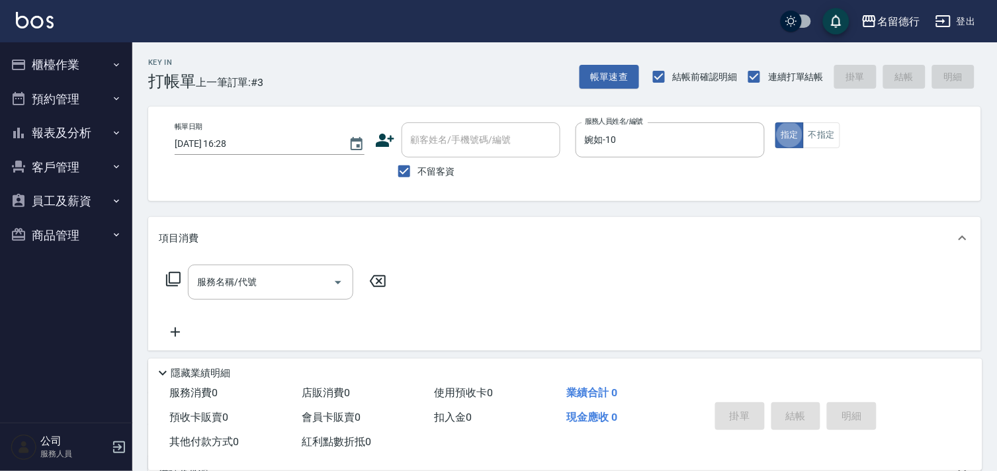
type button "true"
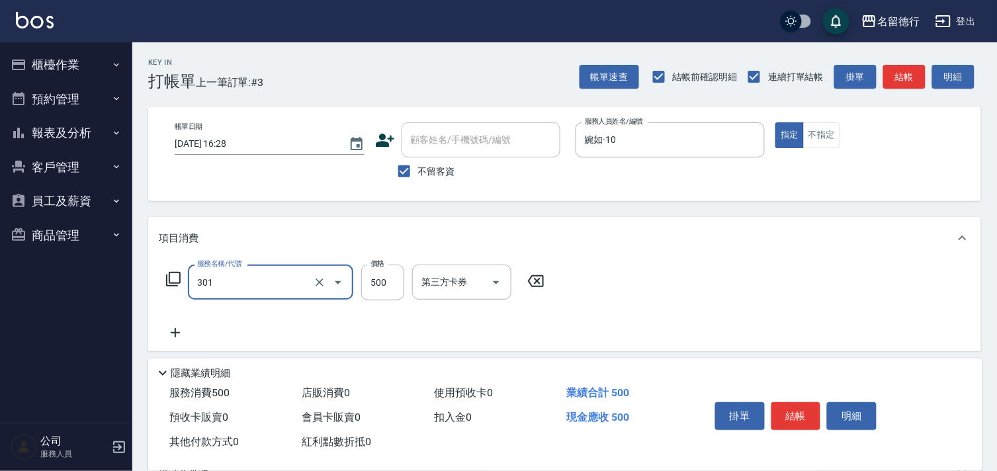
type input "剪髮(301)"
type input "200"
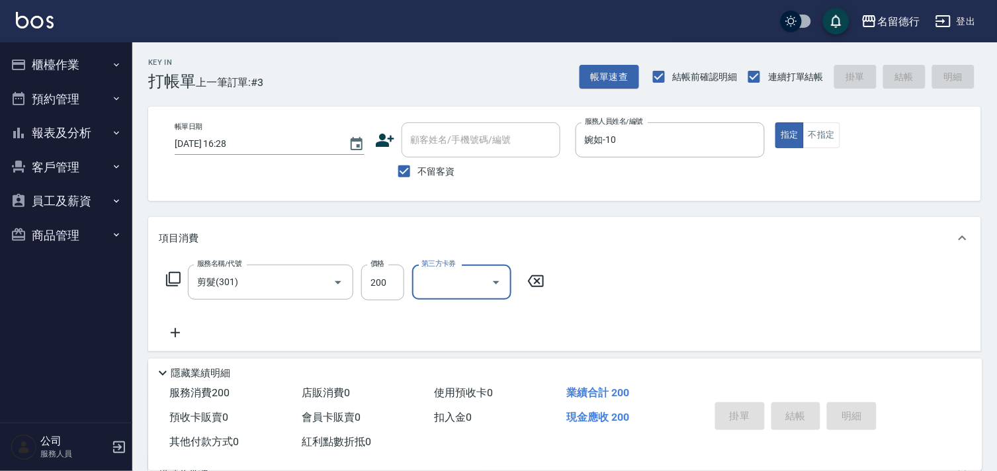
type input "[DATE] 16:29"
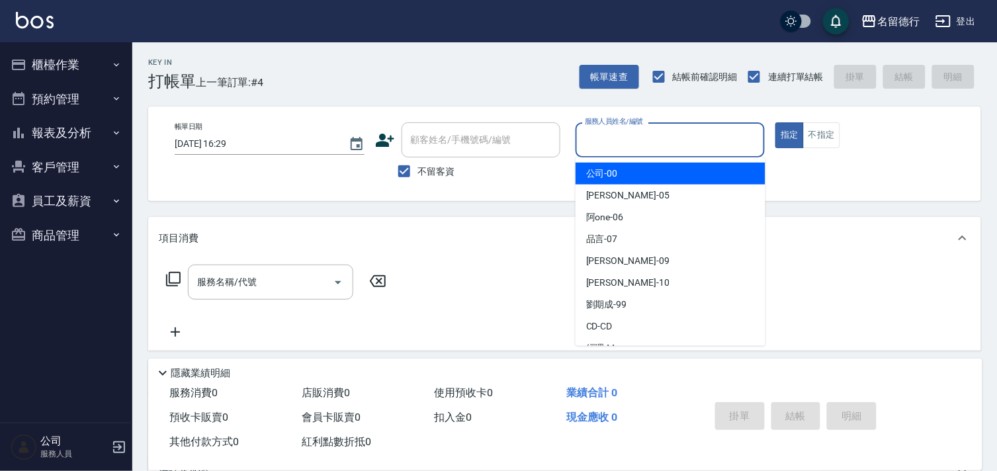
click at [619, 138] on input "服務人員姓名/編號" at bounding box center [670, 139] width 178 height 23
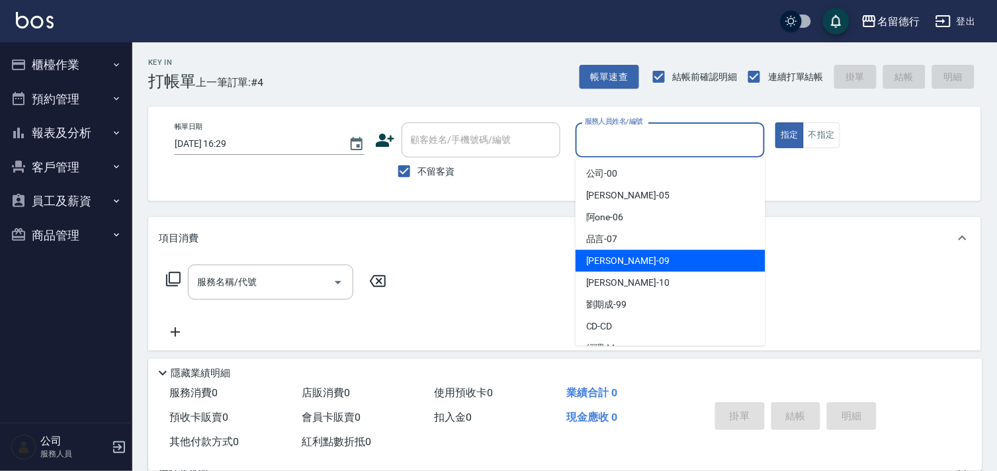
click at [605, 261] on span "[PERSON_NAME] -09" at bounding box center [627, 261] width 83 height 14
type input "[PERSON_NAME]-09"
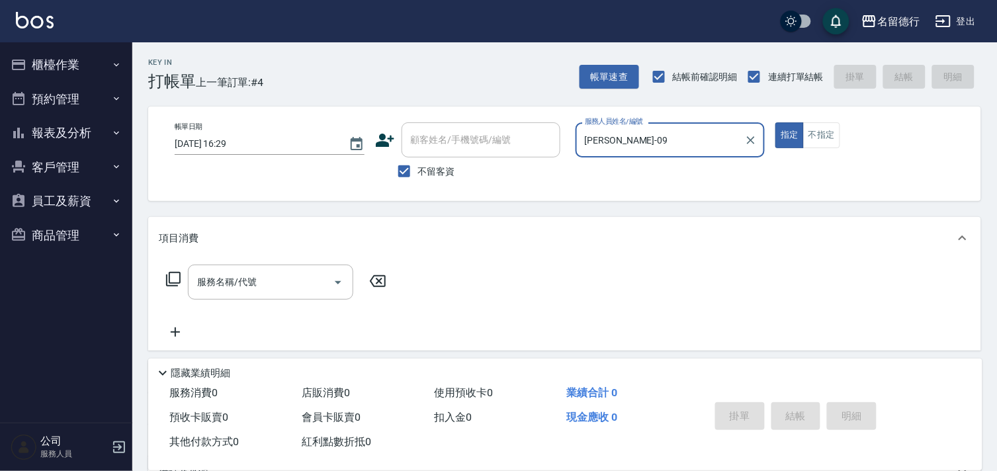
click at [243, 278] on div "服務名稱/代號 服務名稱/代號" at bounding box center [270, 282] width 165 height 35
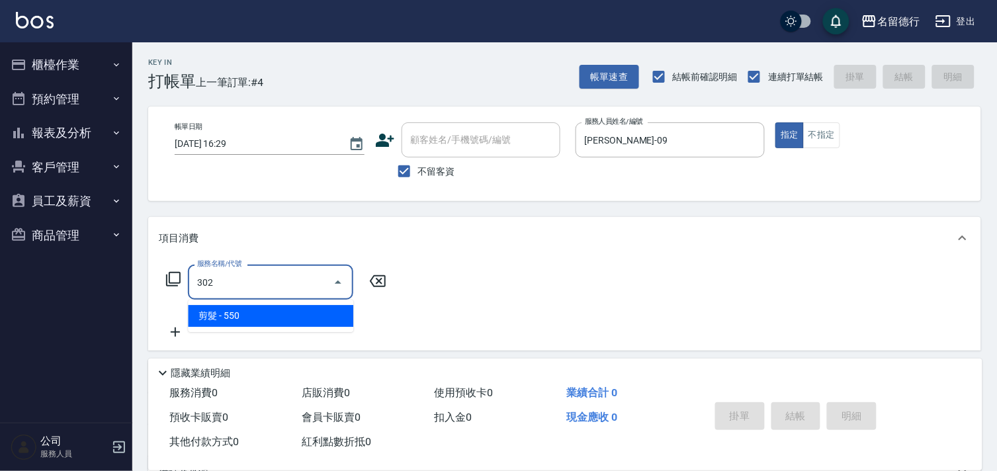
click at [292, 319] on span "剪髮 - 550" at bounding box center [270, 316] width 165 height 22
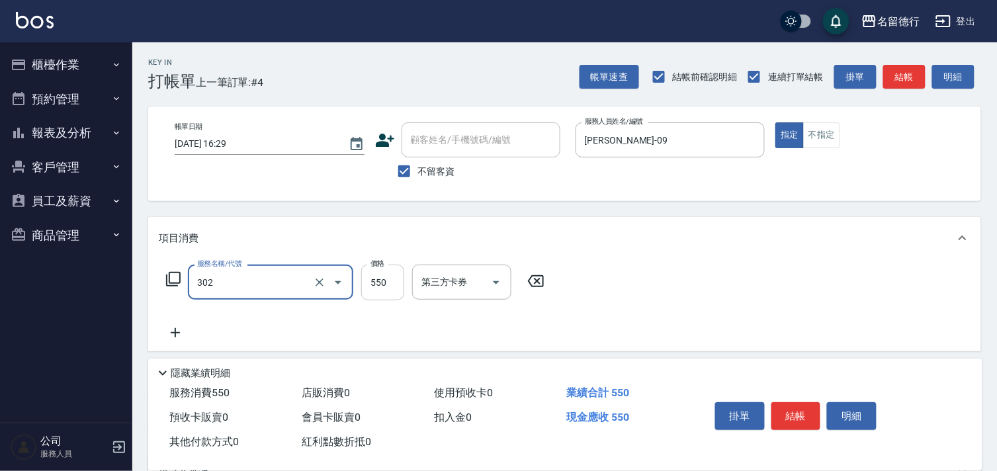
type input "剪髮(302)"
click at [384, 291] on input "550" at bounding box center [382, 283] width 43 height 36
type input "700"
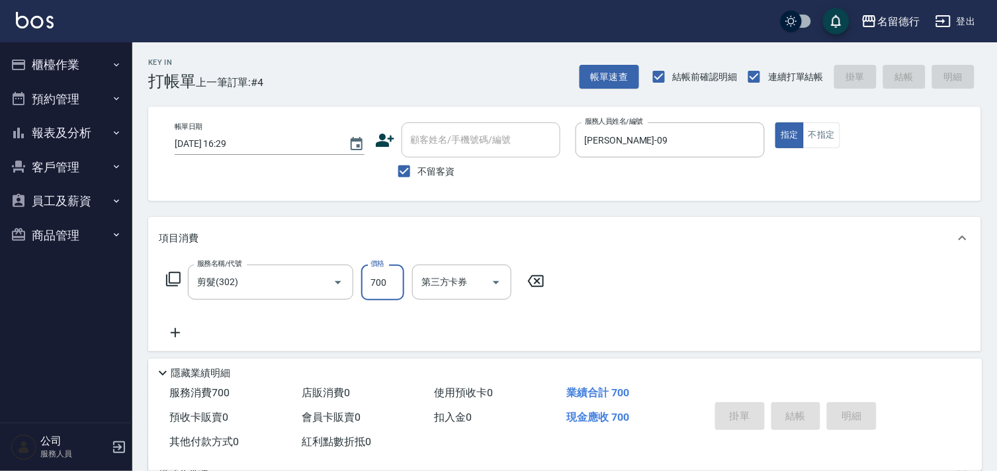
type input "[DATE] 16:51"
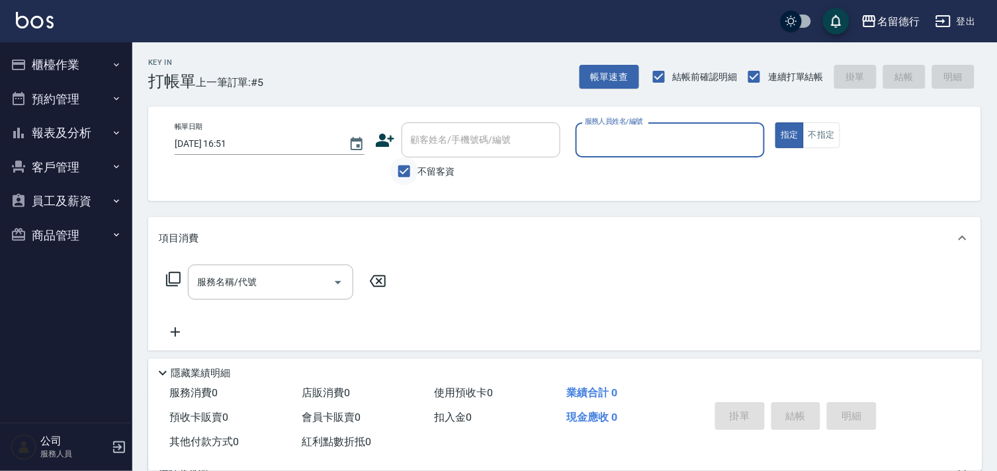
click at [400, 175] on input "不留客資" at bounding box center [404, 171] width 28 height 28
checkbox input "false"
click at [630, 134] on input "服務人員姓名/編號" at bounding box center [670, 139] width 178 height 23
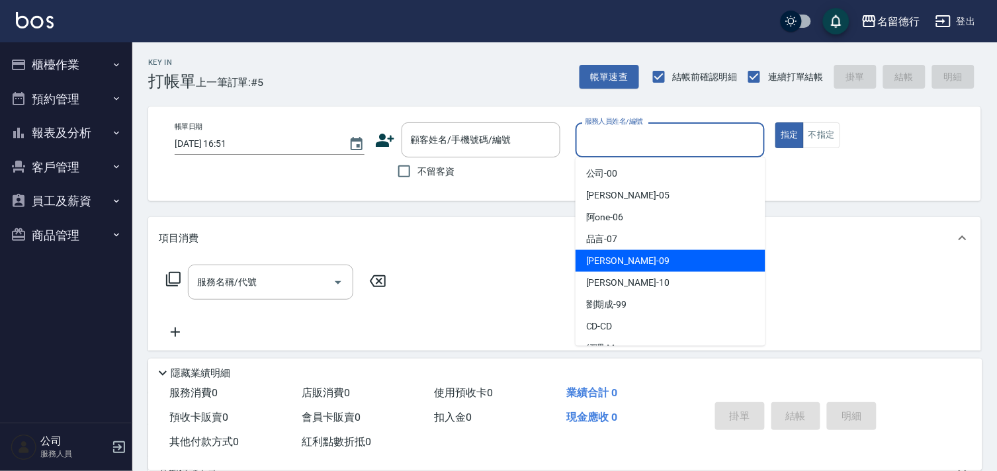
click at [602, 260] on span "[PERSON_NAME] -09" at bounding box center [627, 261] width 83 height 14
type input "[PERSON_NAME]-09"
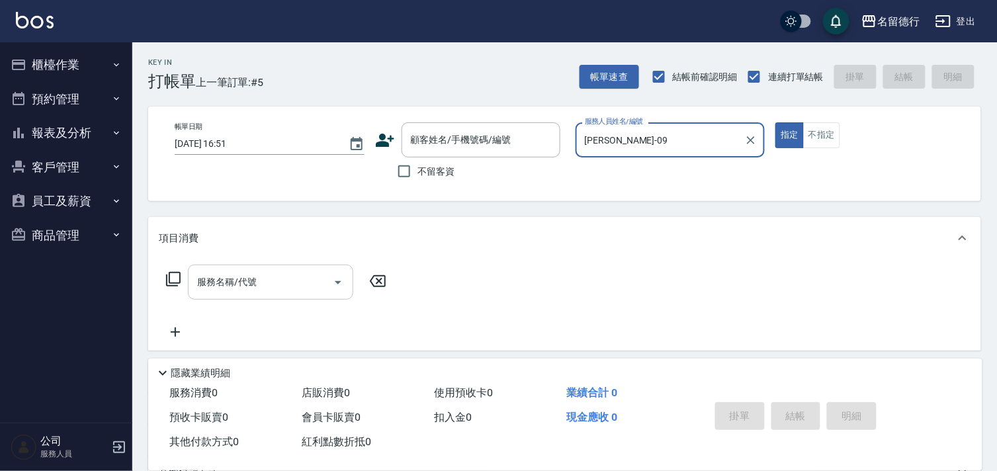
click at [268, 278] on input "服務名稱/代號" at bounding box center [261, 281] width 134 height 23
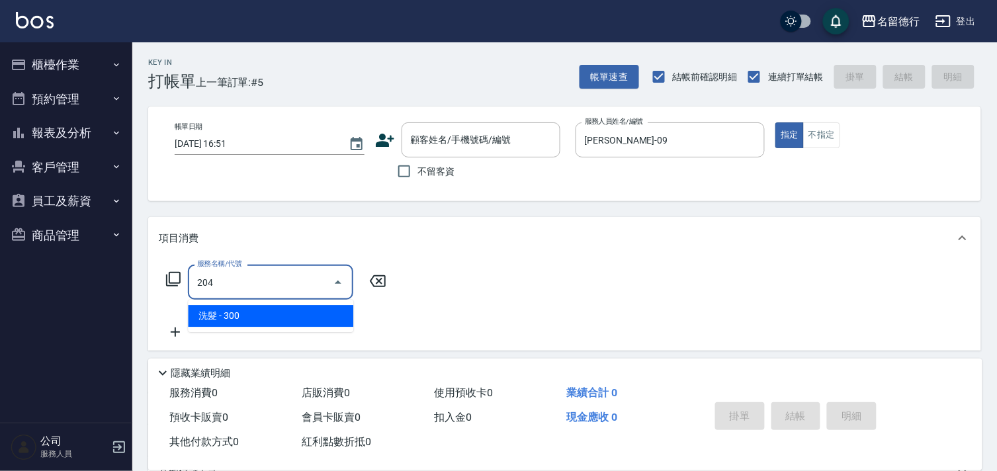
click at [257, 311] on span "洗髮 - 300" at bounding box center [270, 316] width 165 height 22
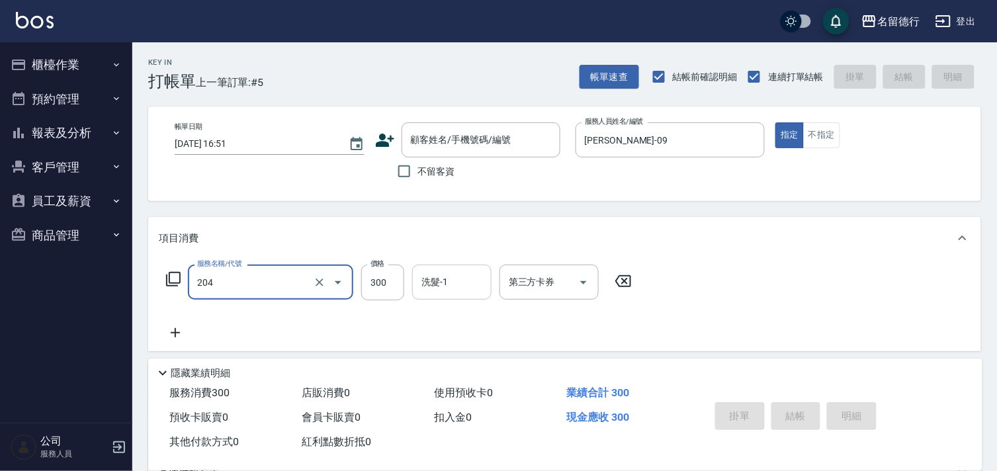
click at [435, 278] on div "洗髮-1 洗髮-1" at bounding box center [451, 282] width 79 height 35
type input "洗髮(204)"
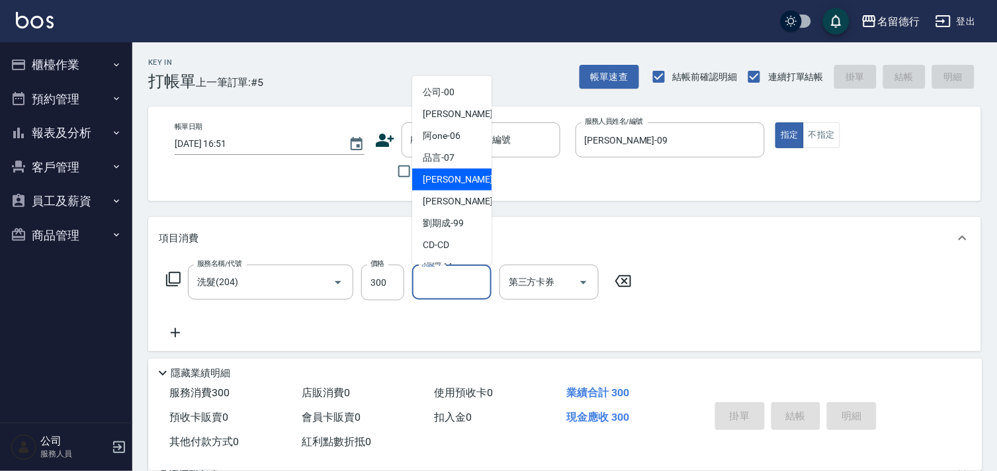
click at [450, 182] on span "[PERSON_NAME] -09" at bounding box center [464, 180] width 83 height 14
type input "[PERSON_NAME]-09"
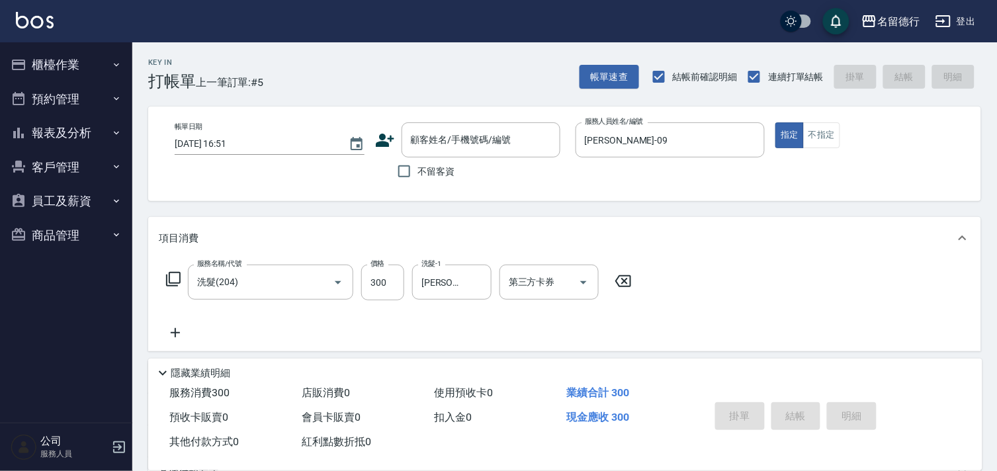
click at [175, 333] on icon at bounding box center [175, 332] width 9 height 9
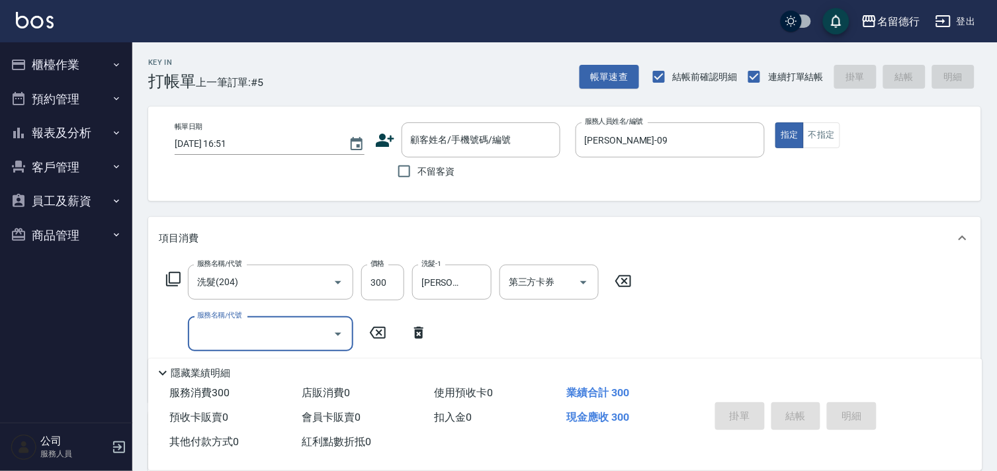
click at [216, 333] on input "服務名稱/代號" at bounding box center [261, 333] width 134 height 23
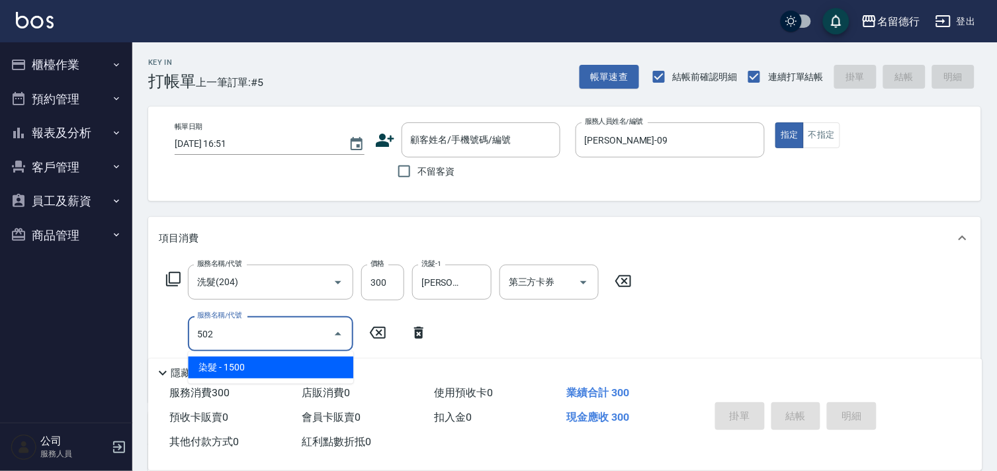
click at [268, 360] on span "染髮 - 1500" at bounding box center [270, 367] width 165 height 22
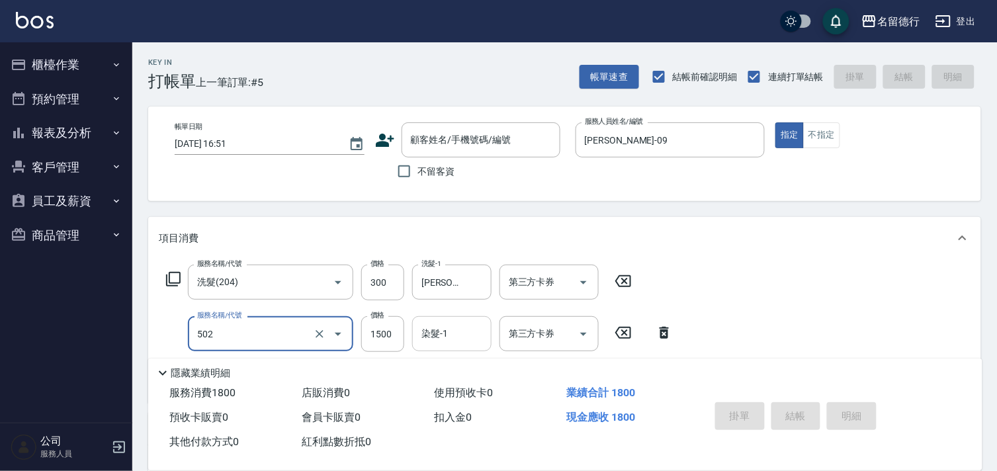
click at [466, 335] on input "染髮-1" at bounding box center [451, 333] width 67 height 23
type input "染髮(502)"
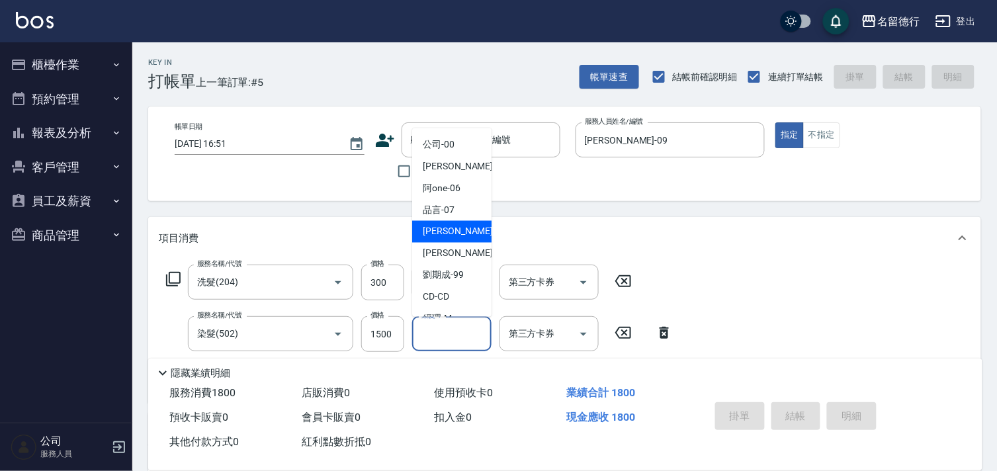
click at [442, 232] on span "[PERSON_NAME] -09" at bounding box center [464, 232] width 83 height 14
type input "[PERSON_NAME]-09"
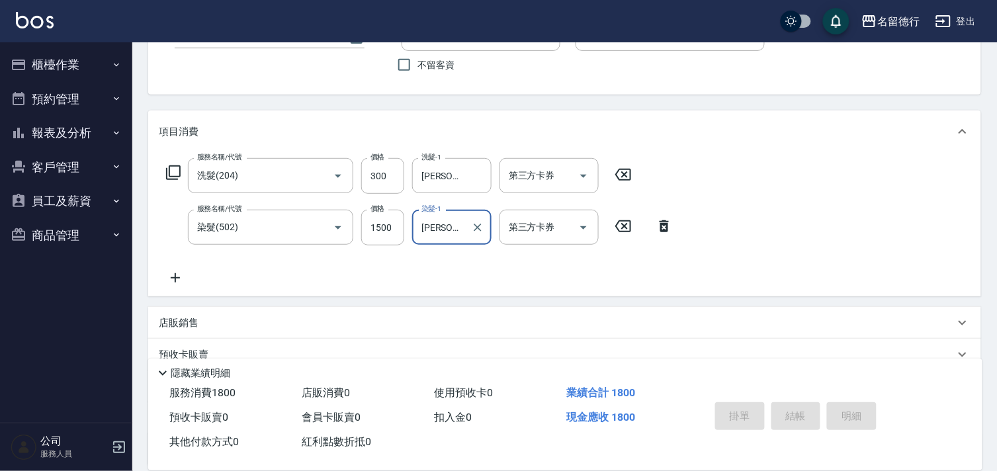
scroll to position [147, 0]
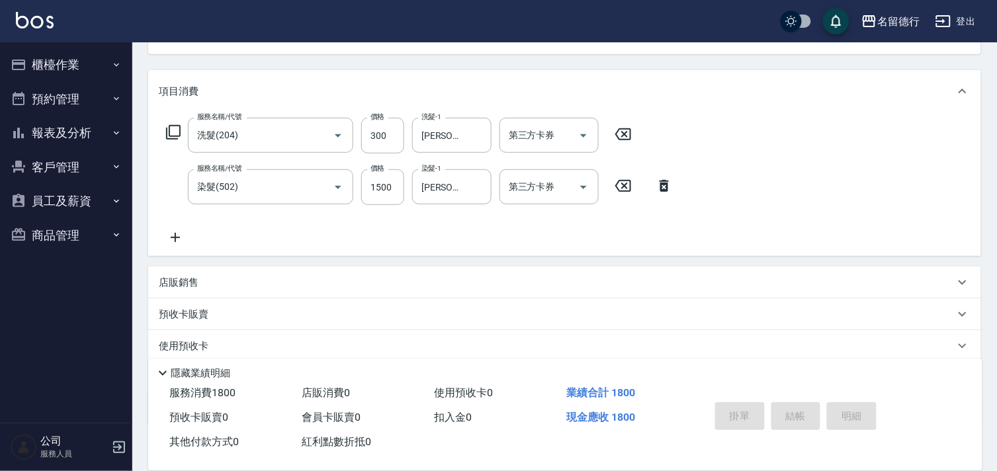
click at [174, 239] on icon at bounding box center [175, 237] width 33 height 16
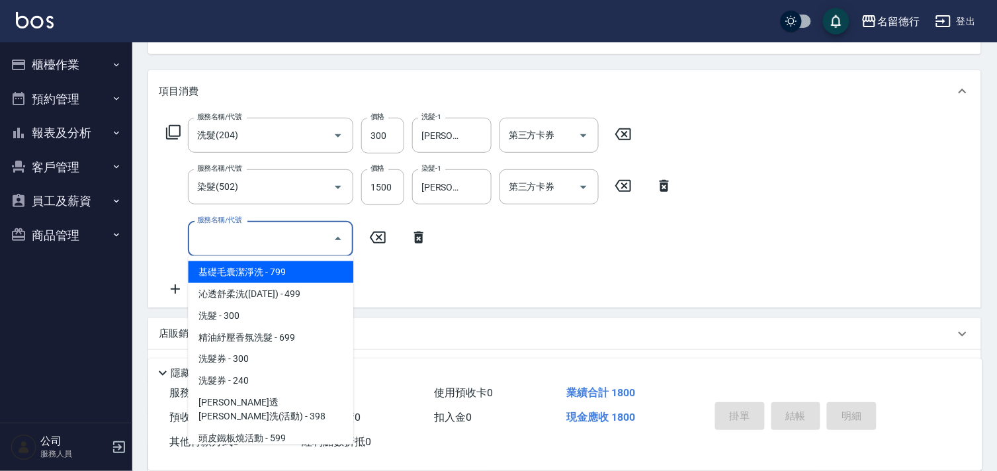
click at [236, 239] on input "服務名稱/代號" at bounding box center [261, 238] width 134 height 23
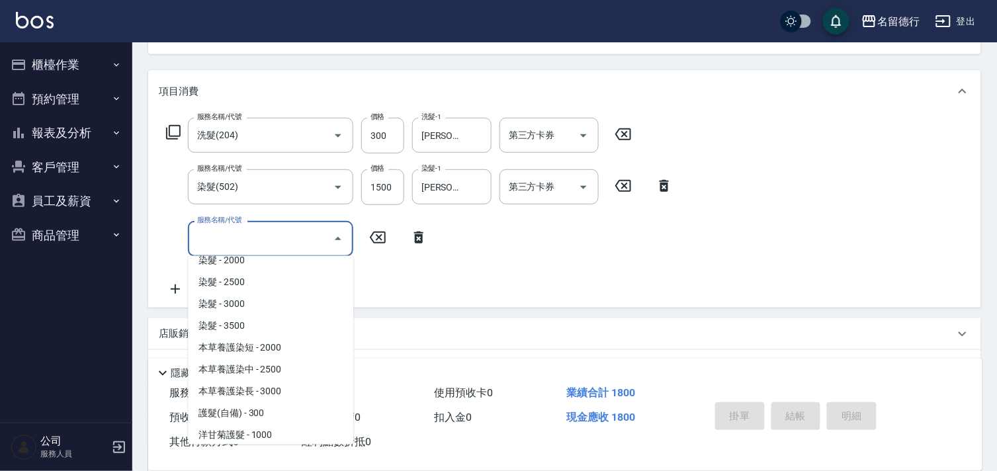
scroll to position [514, 0]
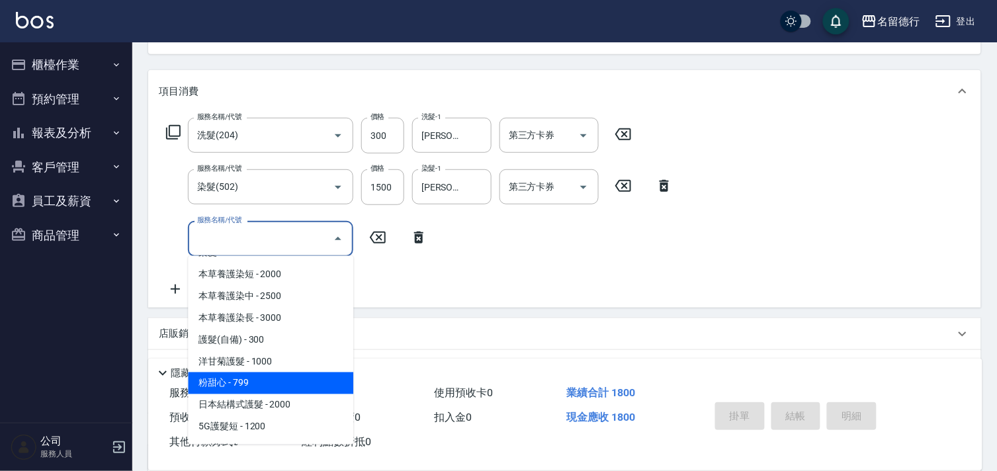
click at [233, 372] on span "粉甜心 - 799" at bounding box center [270, 383] width 165 height 22
type input "粉甜心(610)"
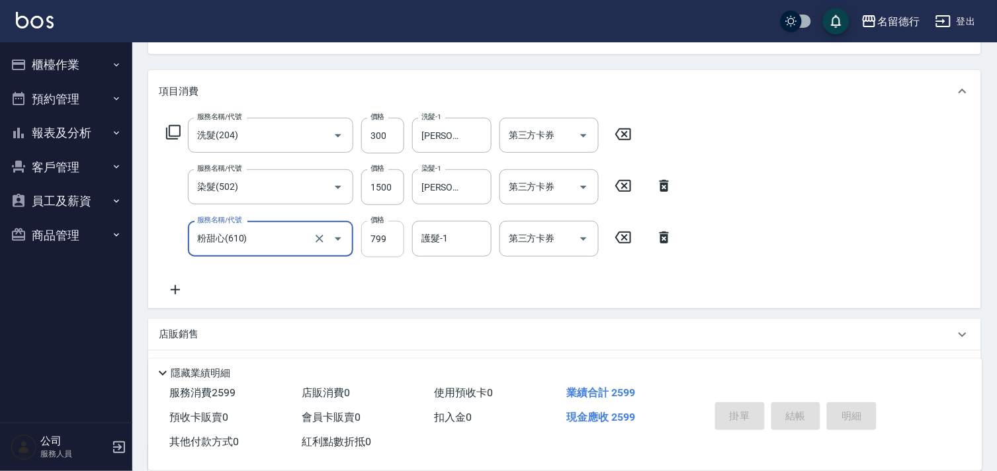
click at [392, 241] on input "799" at bounding box center [382, 239] width 43 height 36
type input "640"
click at [450, 234] on input "護髮-1" at bounding box center [451, 238] width 67 height 23
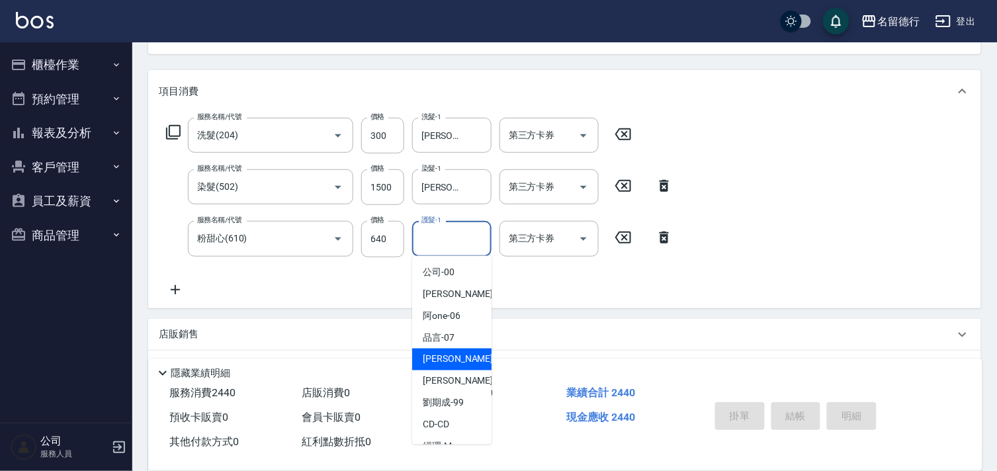
drag, startPoint x: 429, startPoint y: 357, endPoint x: 450, endPoint y: 359, distance: 21.9
click at [431, 358] on span "[PERSON_NAME] -09" at bounding box center [464, 359] width 83 height 14
type input "[PERSON_NAME]-09"
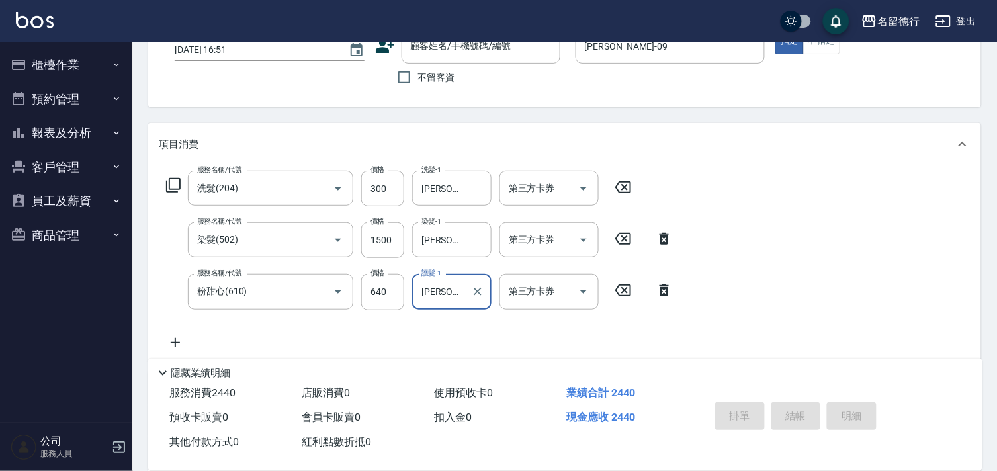
scroll to position [0, 0]
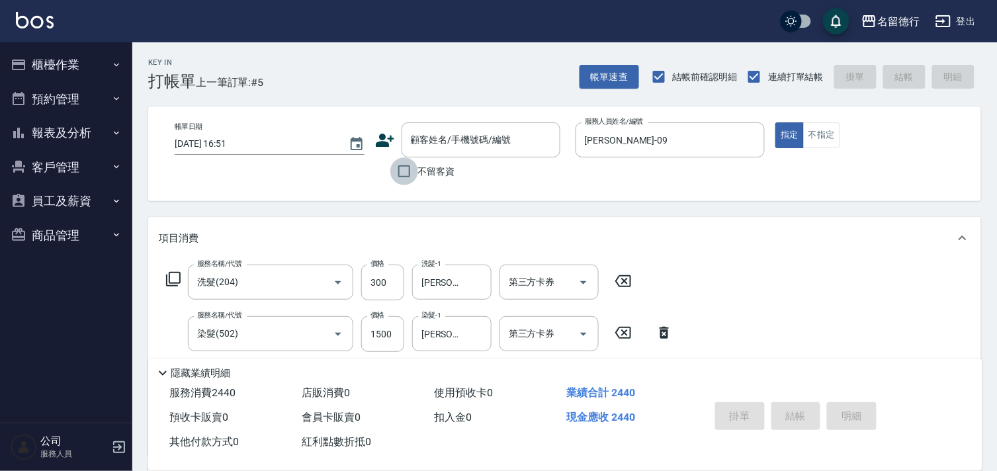
click at [405, 173] on input "不留客資" at bounding box center [404, 171] width 28 height 28
checkbox input "true"
type input "[DATE] 16:52"
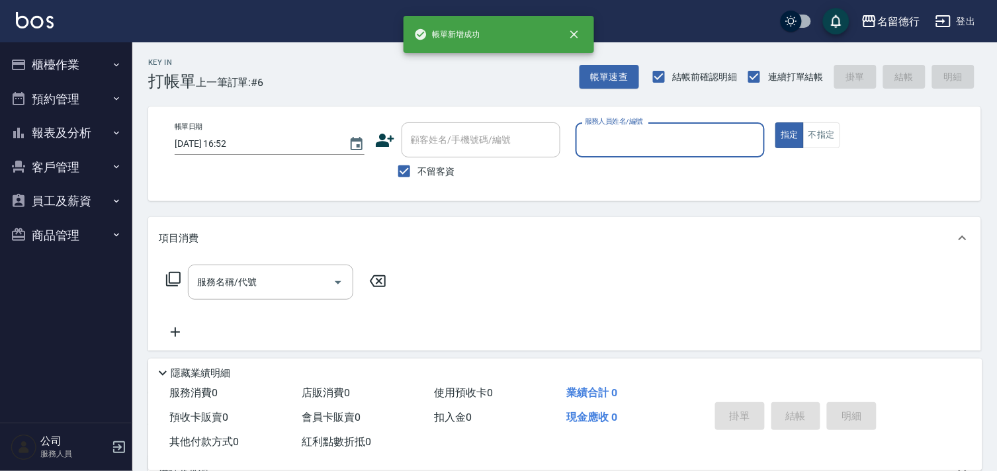
click at [604, 134] on input "服務人員姓名/編號" at bounding box center [670, 139] width 178 height 23
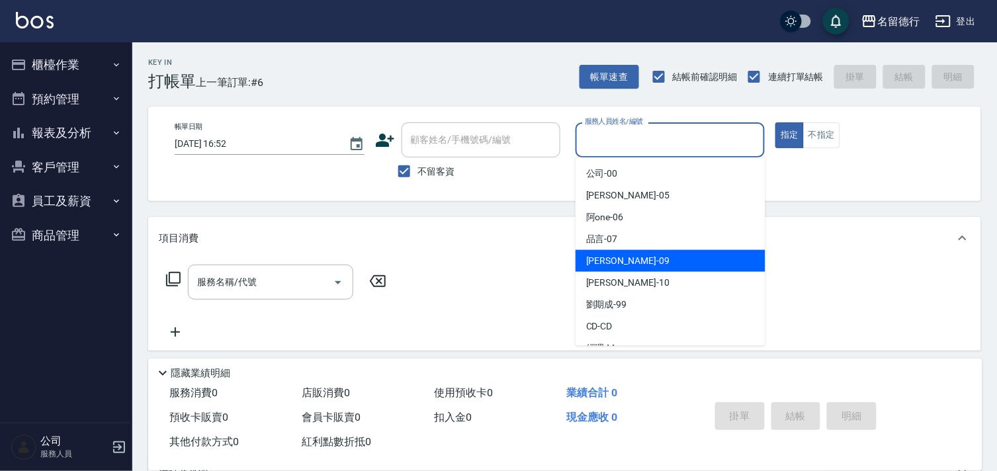
click at [597, 256] on span "[PERSON_NAME] -09" at bounding box center [627, 261] width 83 height 14
type input "[PERSON_NAME]-09"
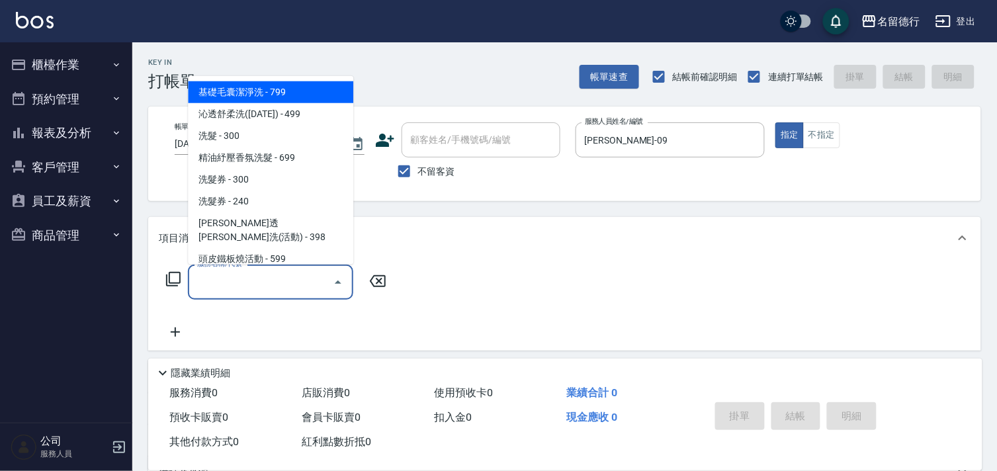
click at [249, 282] on input "服務名稱/代號" at bounding box center [261, 281] width 134 height 23
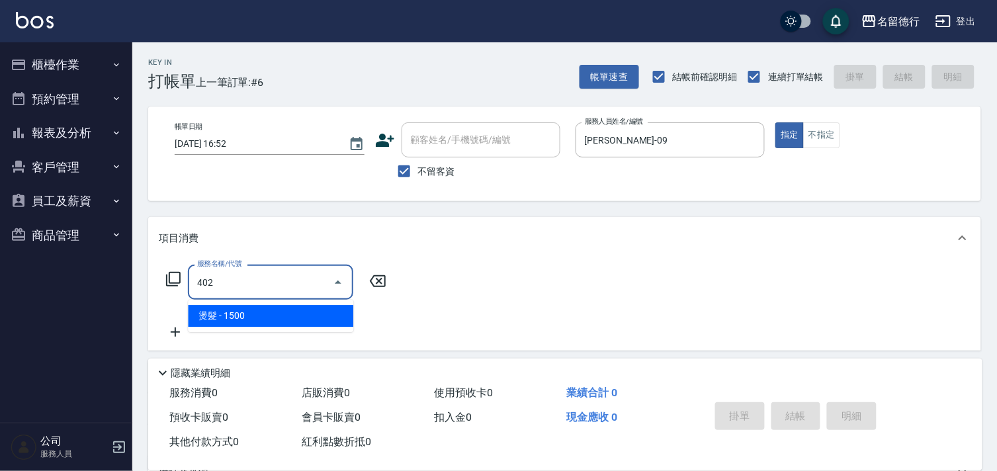
click at [262, 318] on span "燙髮 - 1500" at bounding box center [270, 316] width 165 height 22
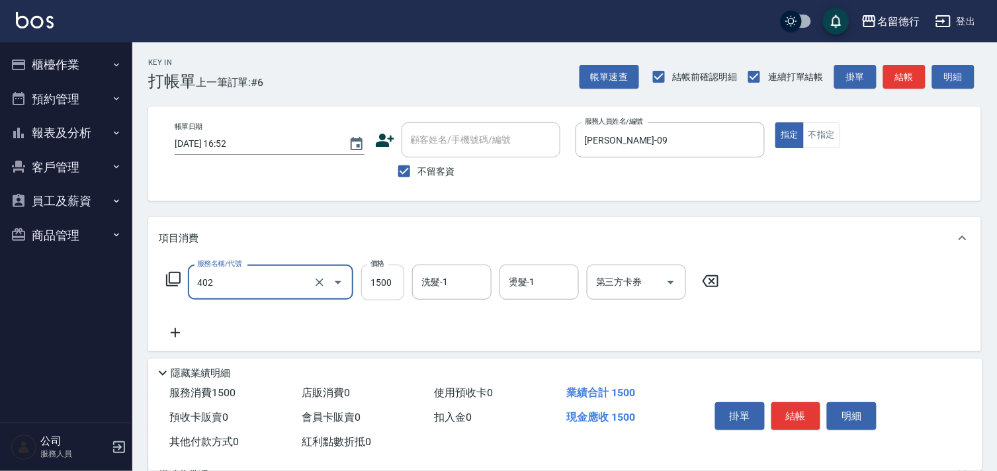
type input "燙髮(402)"
click at [373, 281] on input "1500" at bounding box center [382, 283] width 43 height 36
type input "2800"
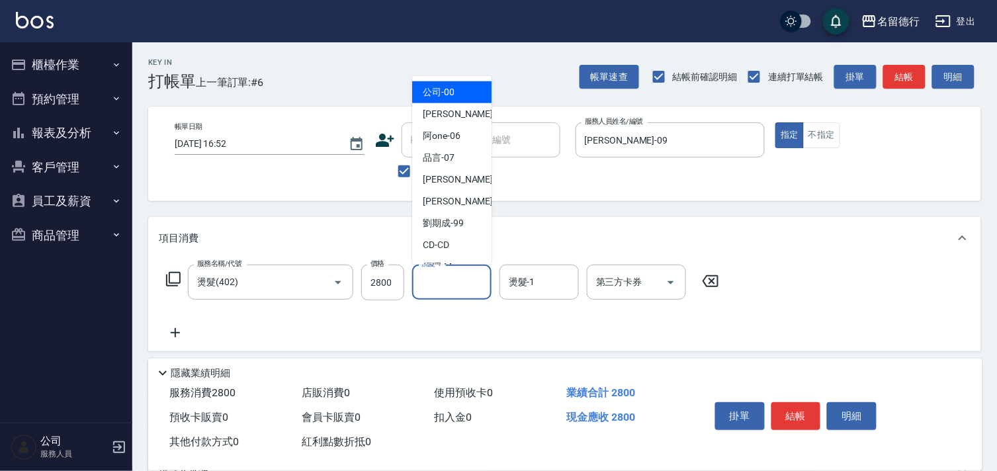
click at [431, 285] on input "洗髮-1" at bounding box center [451, 281] width 67 height 23
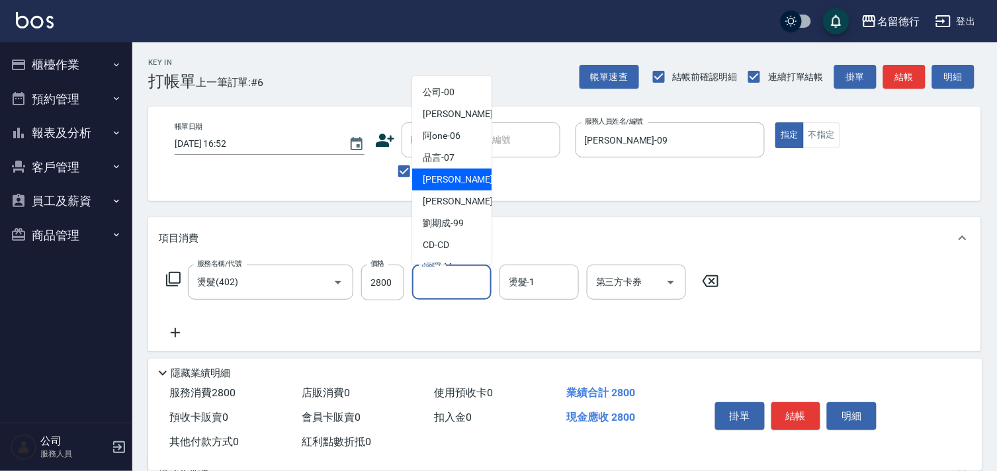
click at [458, 174] on div "[PERSON_NAME] -09" at bounding box center [451, 180] width 79 height 22
type input "[PERSON_NAME]-09"
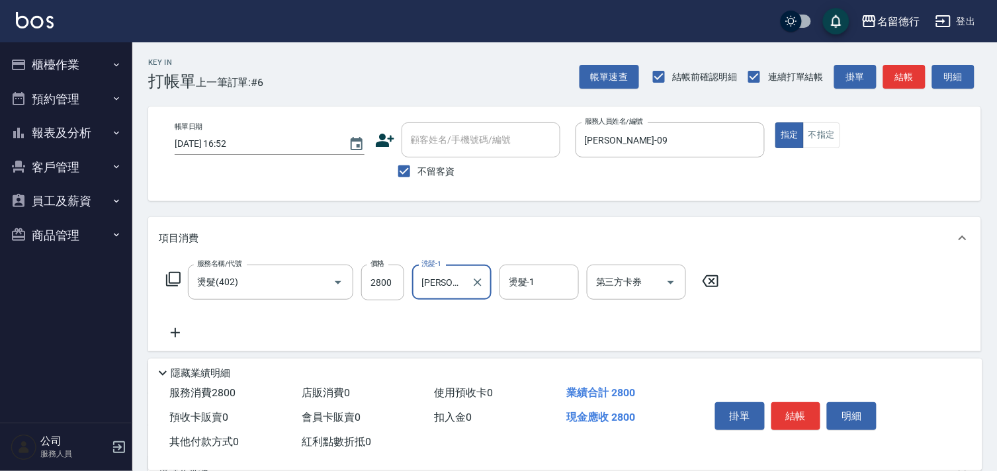
click at [529, 286] on input "燙髮-1" at bounding box center [538, 281] width 67 height 23
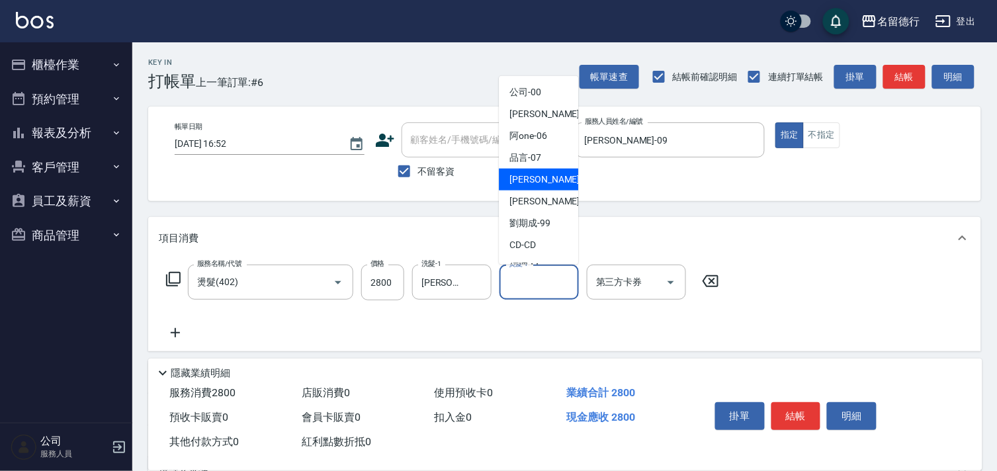
click at [534, 179] on span "[PERSON_NAME] -09" at bounding box center [550, 180] width 83 height 14
type input "[PERSON_NAME]-09"
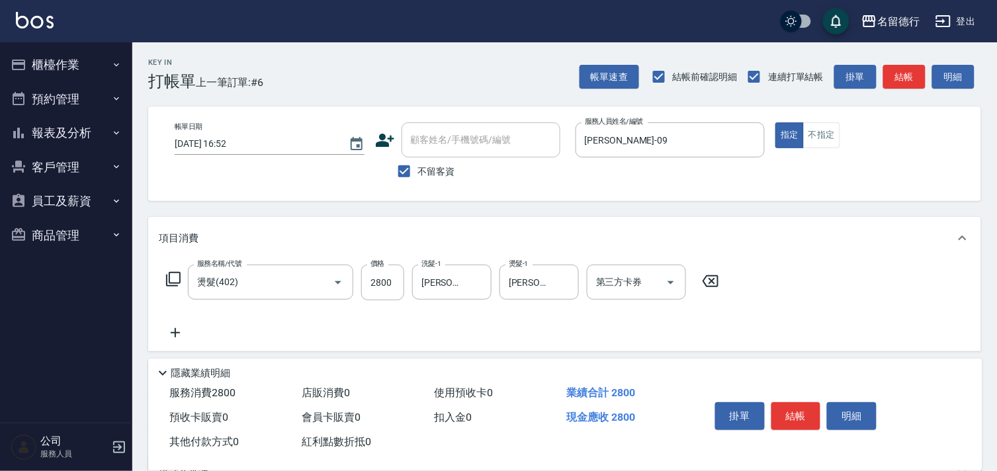
click at [173, 328] on icon at bounding box center [175, 333] width 33 height 16
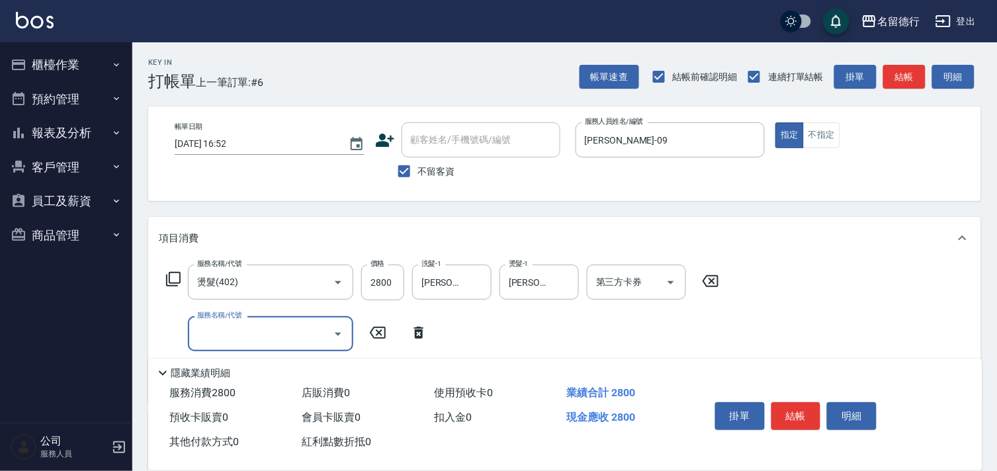
click at [207, 333] on input "服務名稱/代號" at bounding box center [261, 333] width 134 height 23
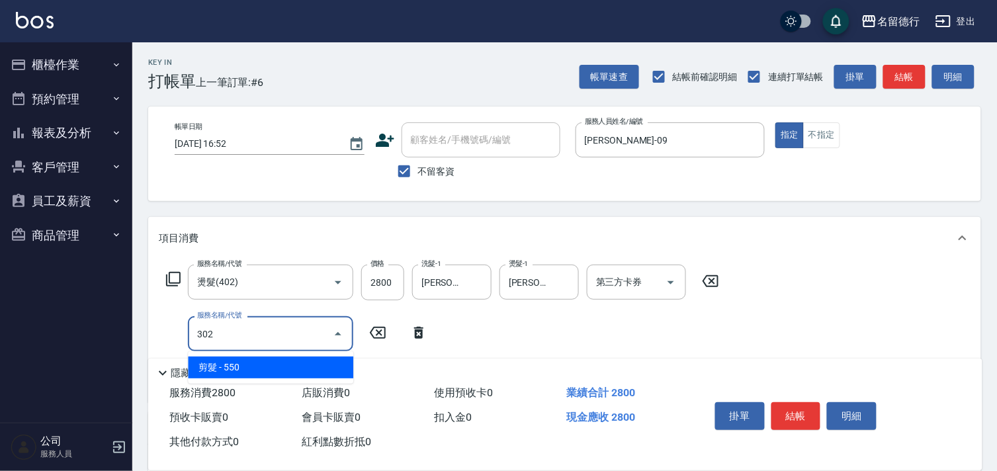
click at [241, 368] on span "剪髮 - 550" at bounding box center [270, 367] width 165 height 22
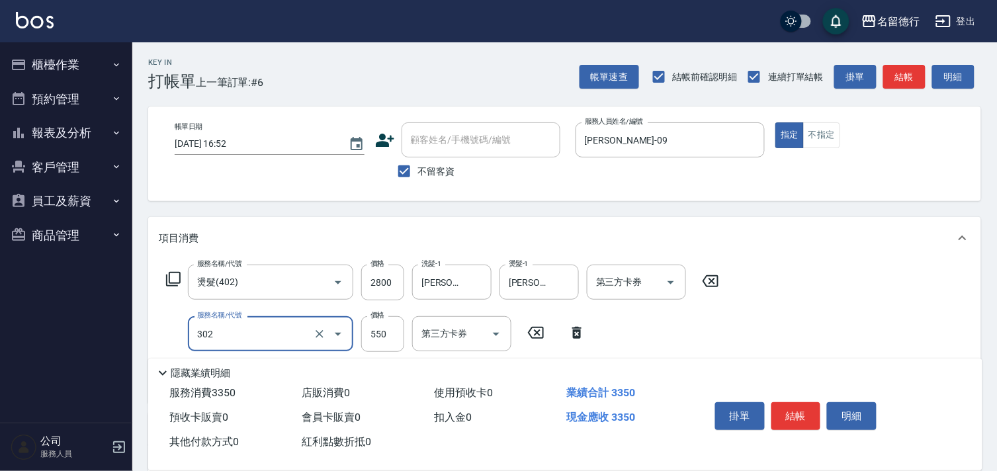
scroll to position [147, 0]
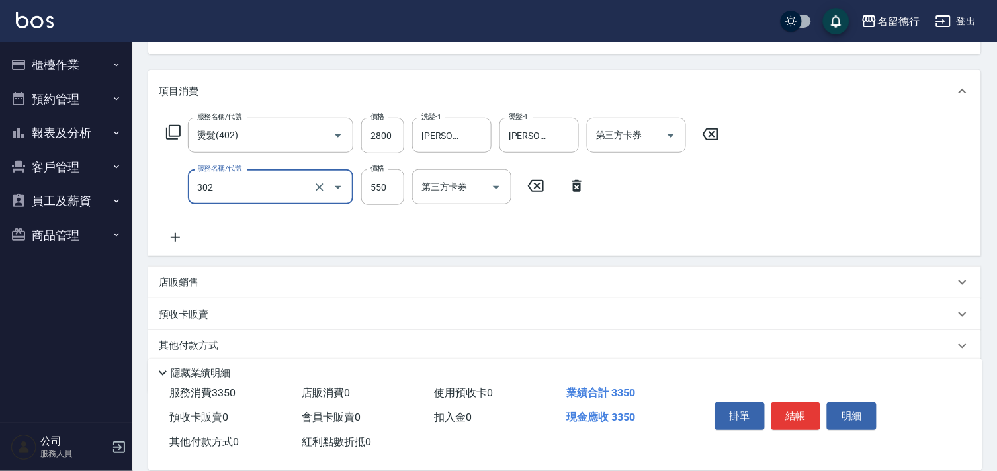
type input "剪髮(302)"
click at [187, 282] on p "店販銷售" at bounding box center [179, 283] width 40 height 14
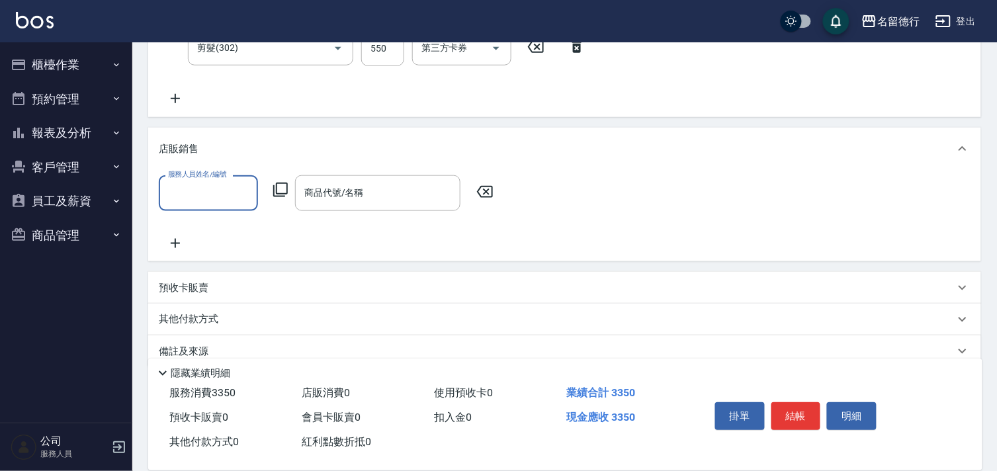
scroll to position [288, 0]
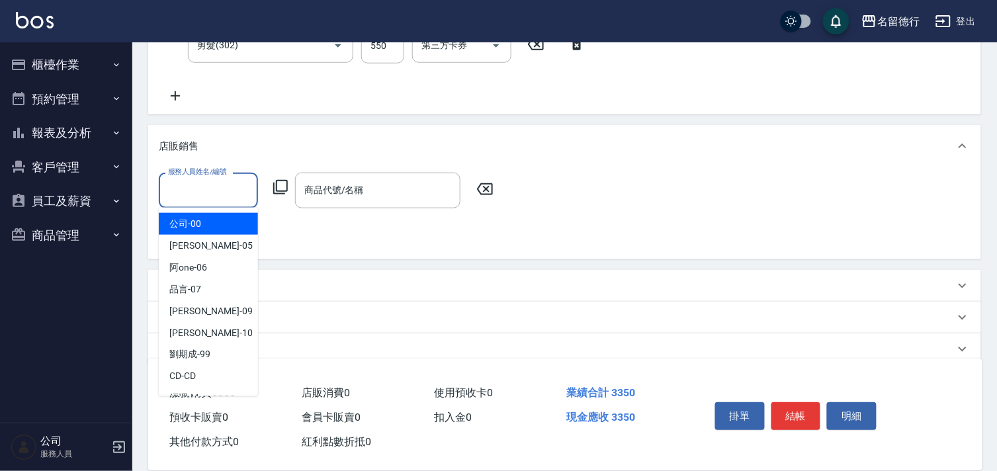
click at [199, 184] on input "服務人員姓名/編號" at bounding box center [208, 190] width 87 height 23
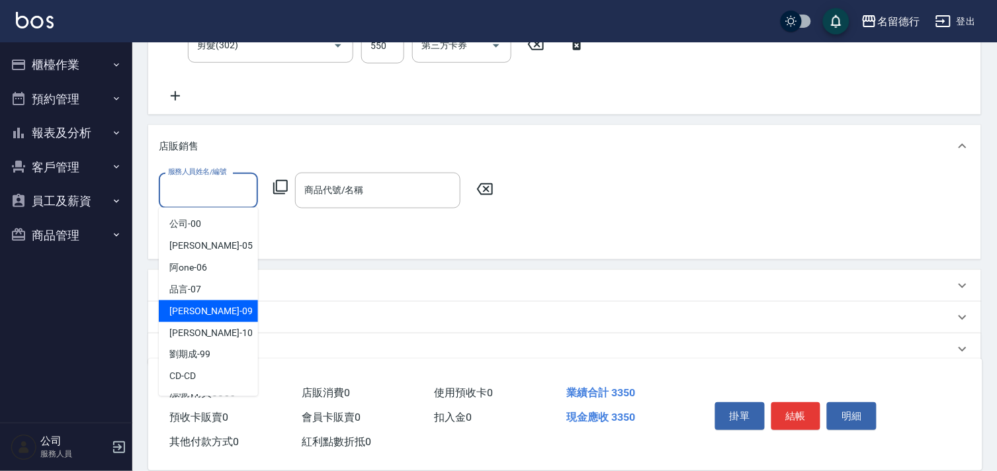
click at [188, 315] on span "[PERSON_NAME] -09" at bounding box center [210, 311] width 83 height 14
type input "[PERSON_NAME]-09"
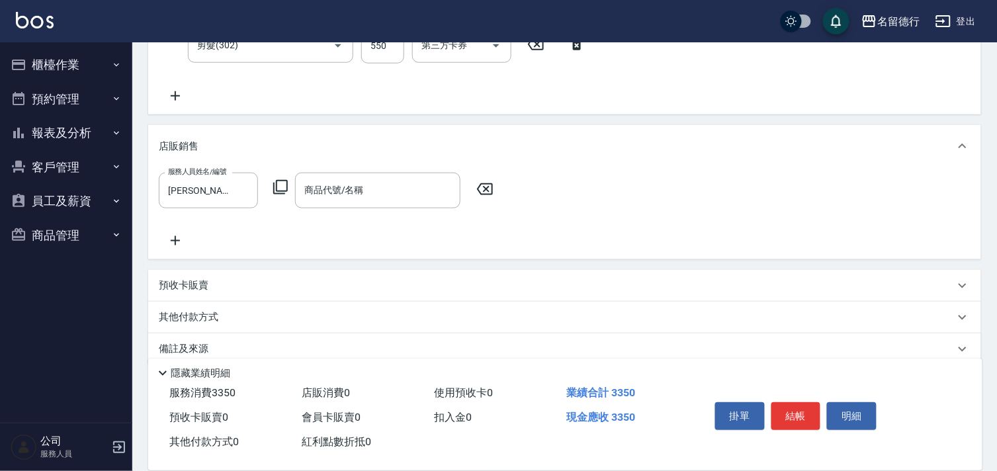
click at [280, 182] on icon at bounding box center [280, 187] width 16 height 16
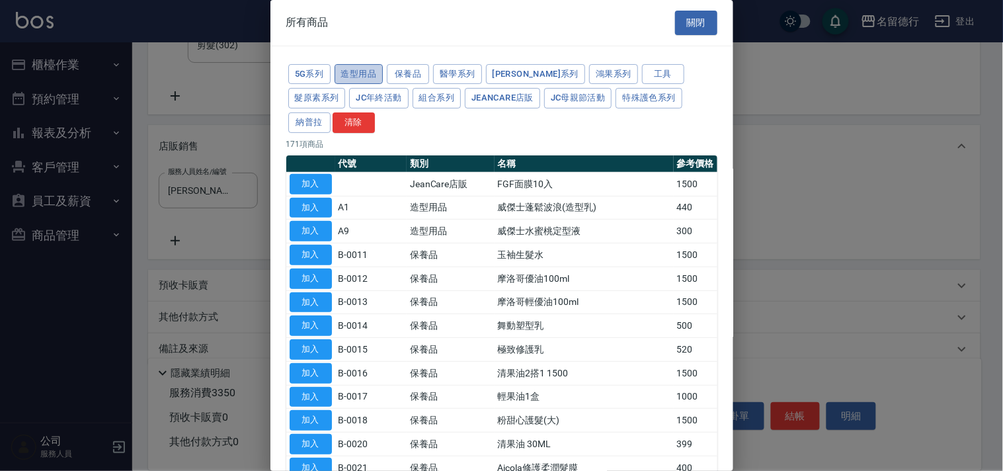
click at [364, 71] on button "造型用品" at bounding box center [359, 74] width 49 height 21
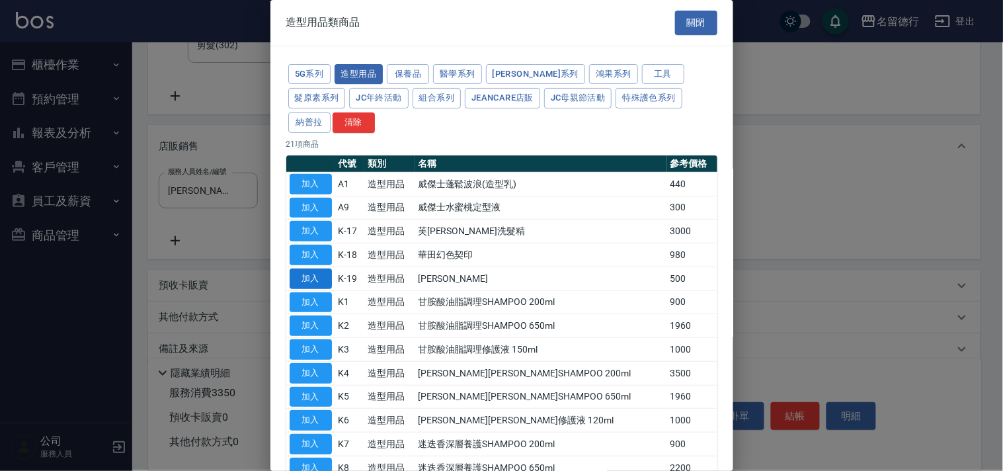
click at [311, 273] on button "加入" at bounding box center [311, 279] width 42 height 21
type input "[PERSON_NAME]"
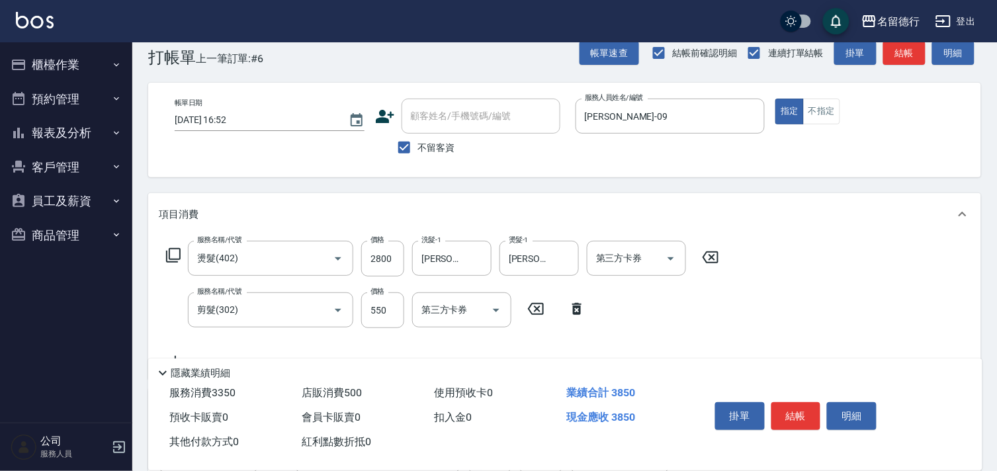
scroll to position [0, 0]
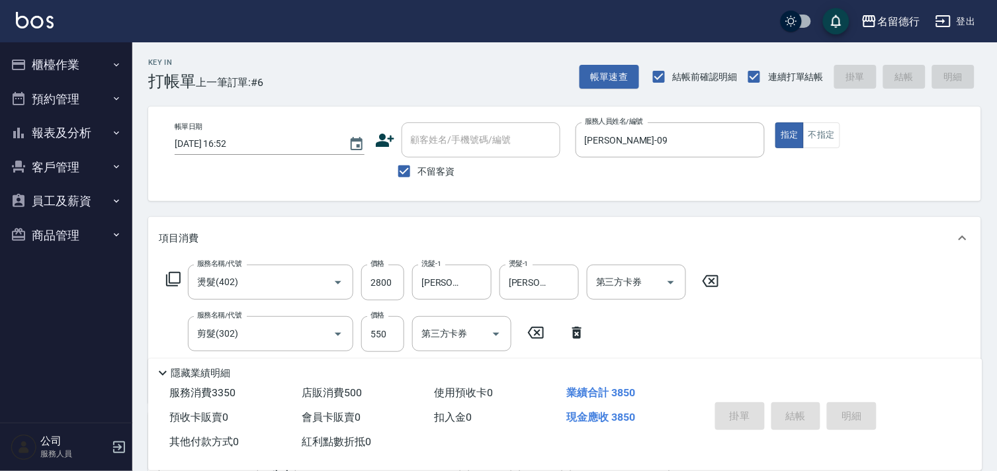
type input "[DATE] 16:53"
